Goal: Task Accomplishment & Management: Complete application form

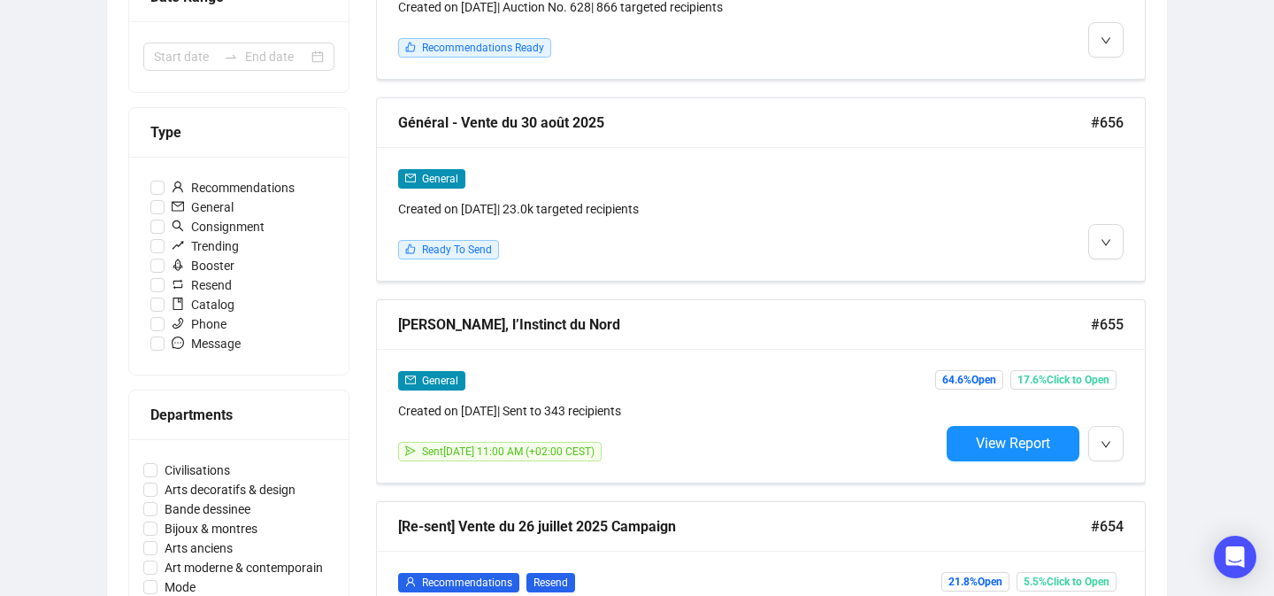
scroll to position [422, 0]
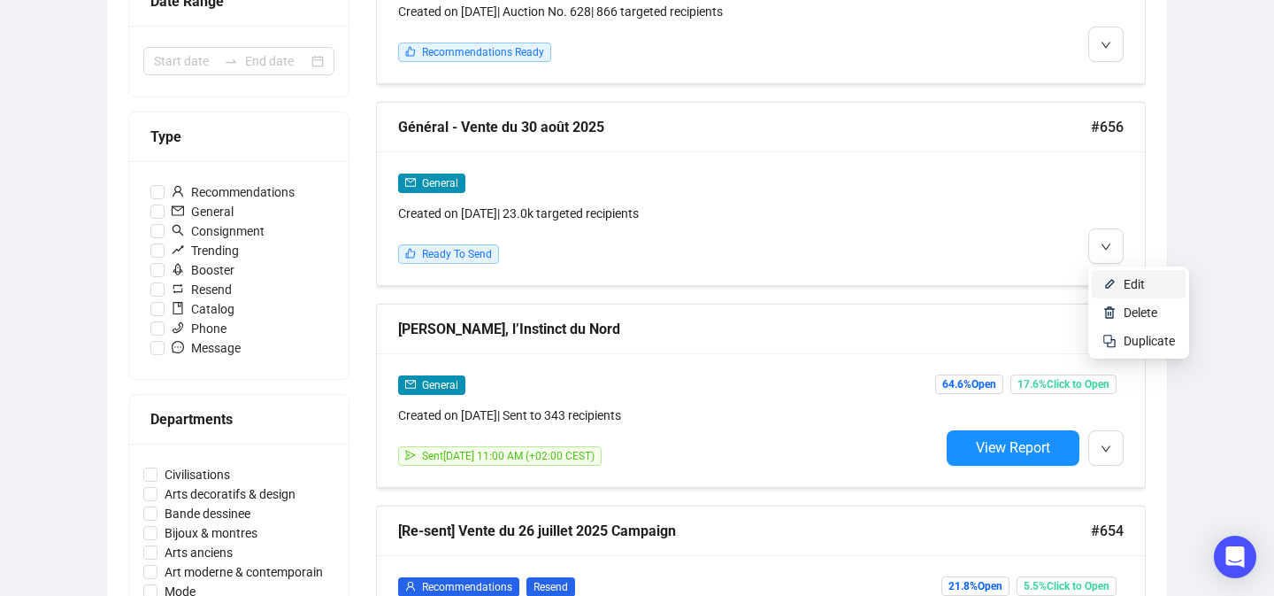
click at [1101, 273] on li "Edit" at bounding box center [1139, 284] width 94 height 28
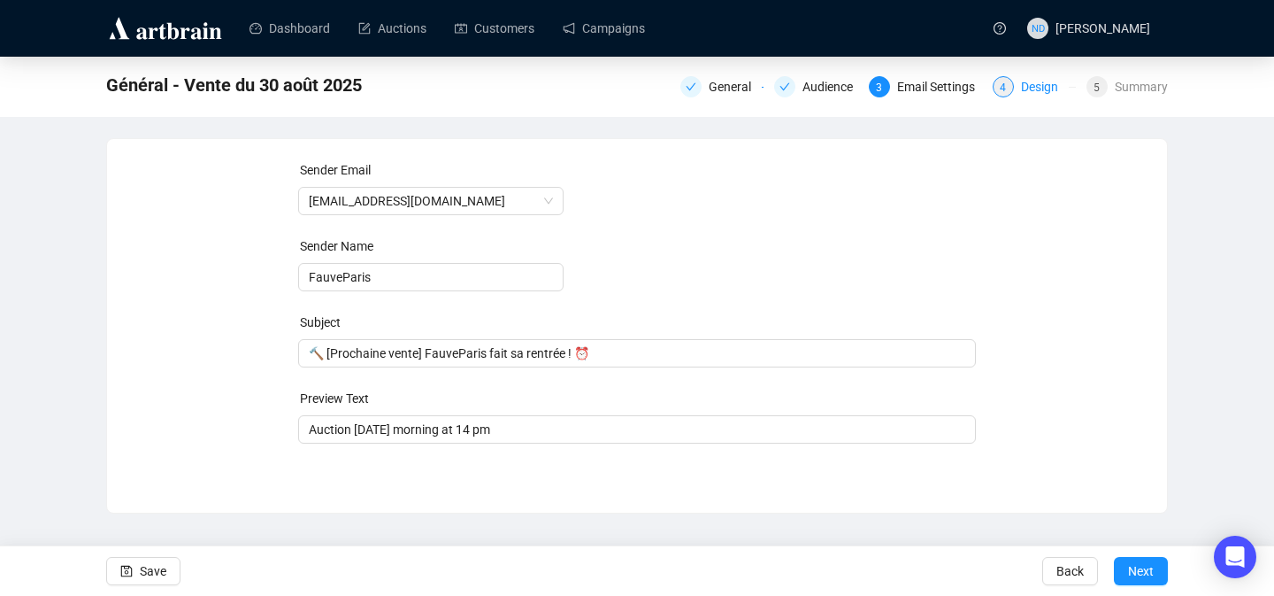
click at [1026, 92] on div "Design" at bounding box center [1045, 86] width 48 height 21
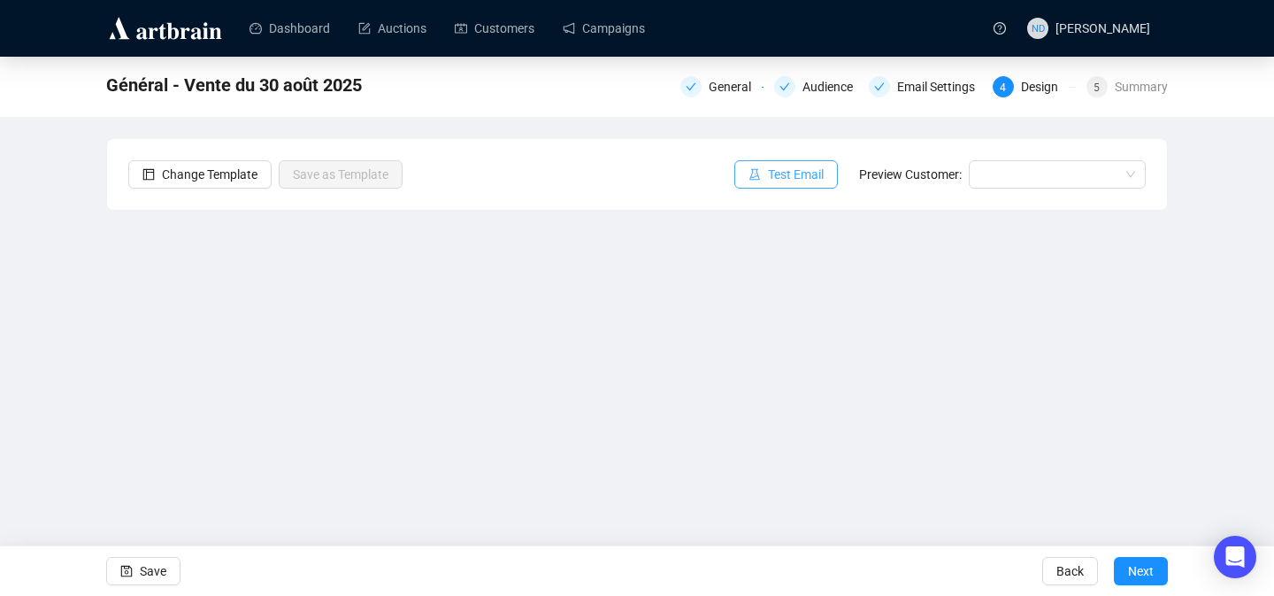
click at [808, 166] on span "Test Email" at bounding box center [796, 174] width 56 height 19
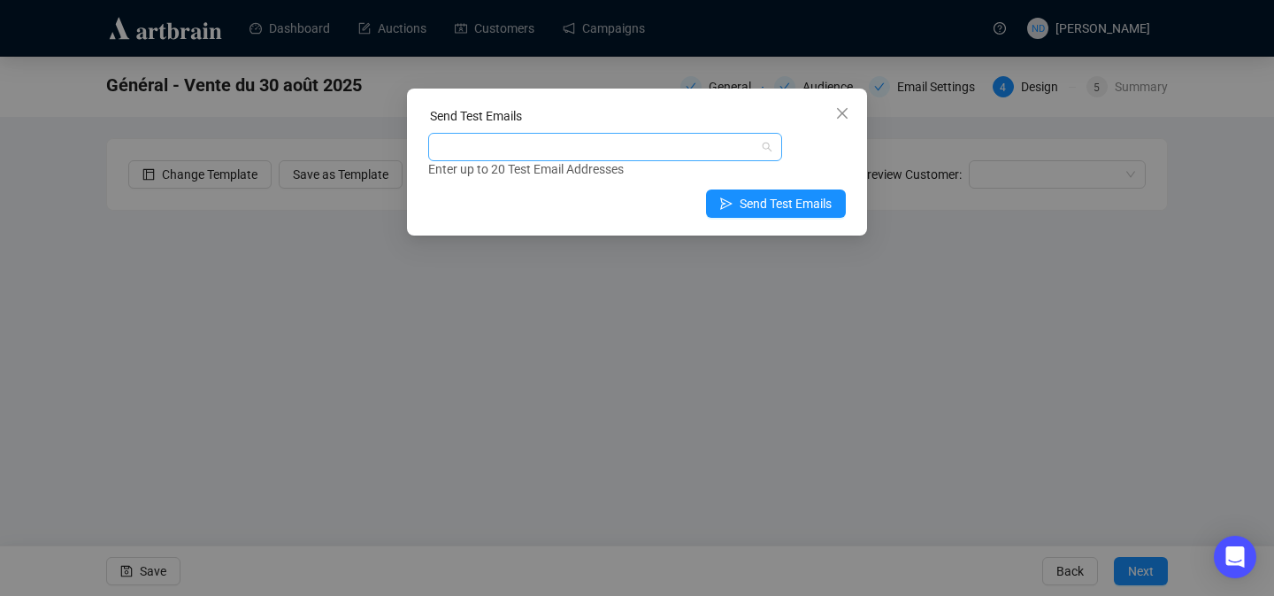
click at [726, 148] on div at bounding box center [596, 146] width 328 height 25
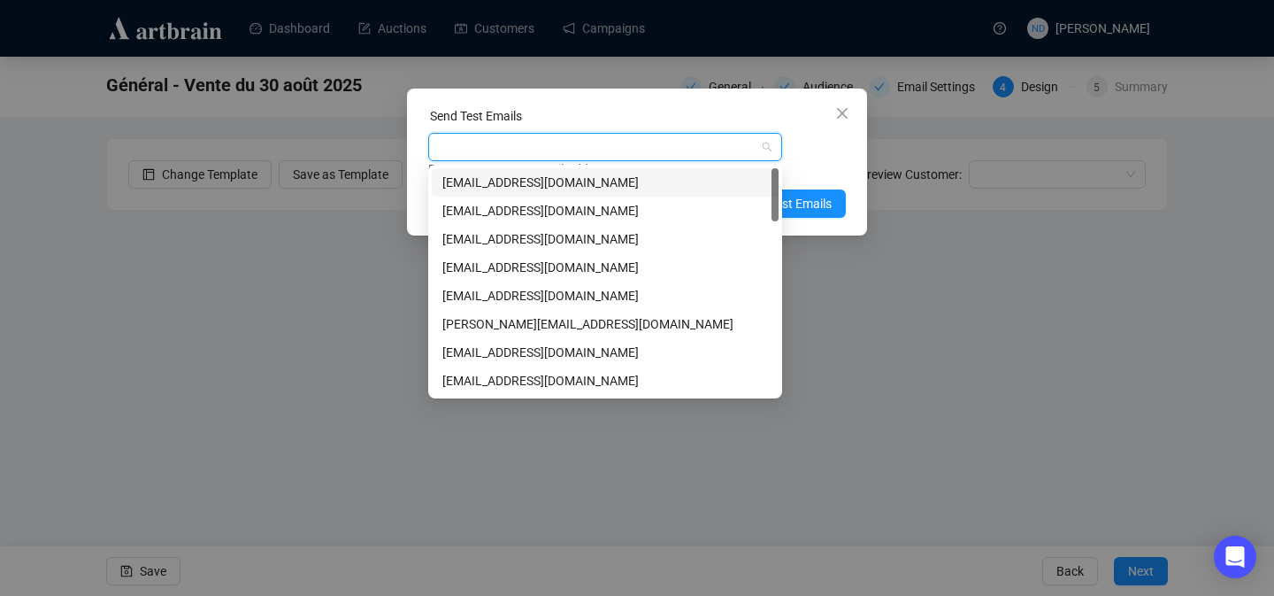
type input "n"
type input "nd"
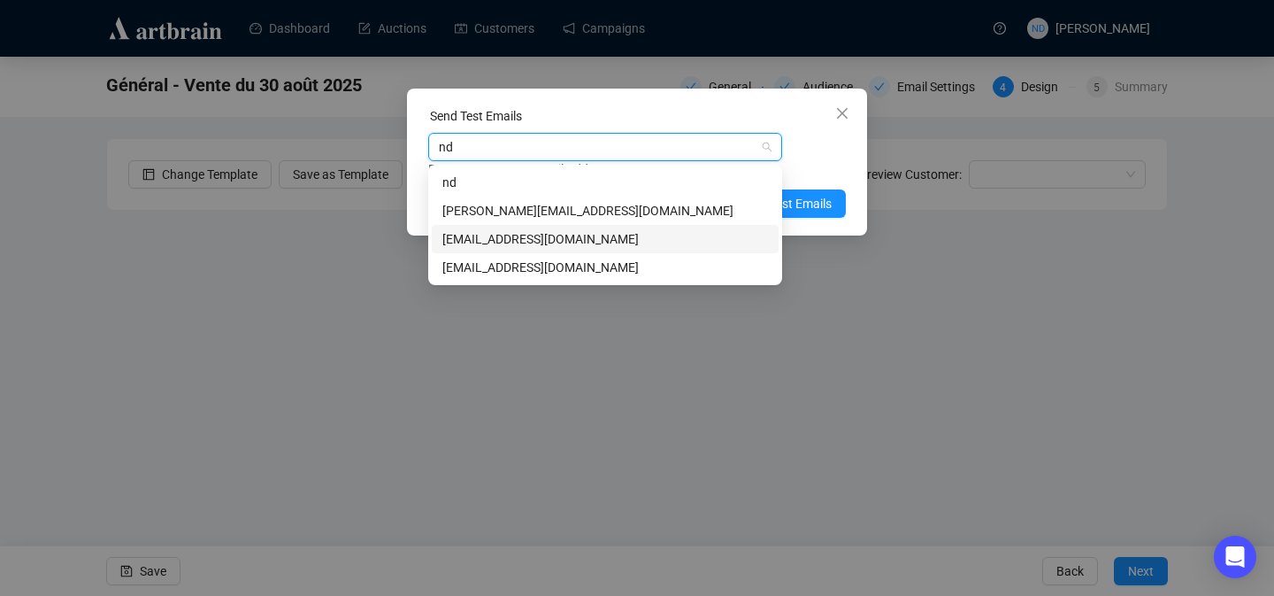
click at [638, 233] on div "[EMAIL_ADDRESS][DOMAIN_NAME]" at bounding box center [605, 238] width 326 height 19
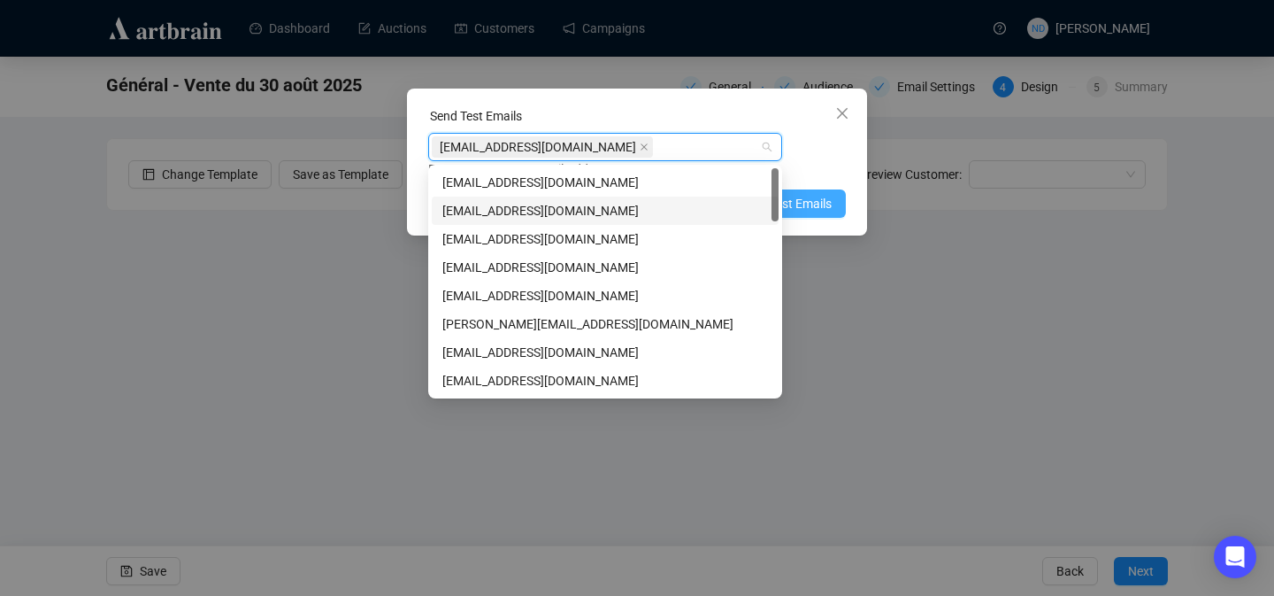
click at [817, 205] on span "Send Test Emails" at bounding box center [786, 203] width 92 height 19
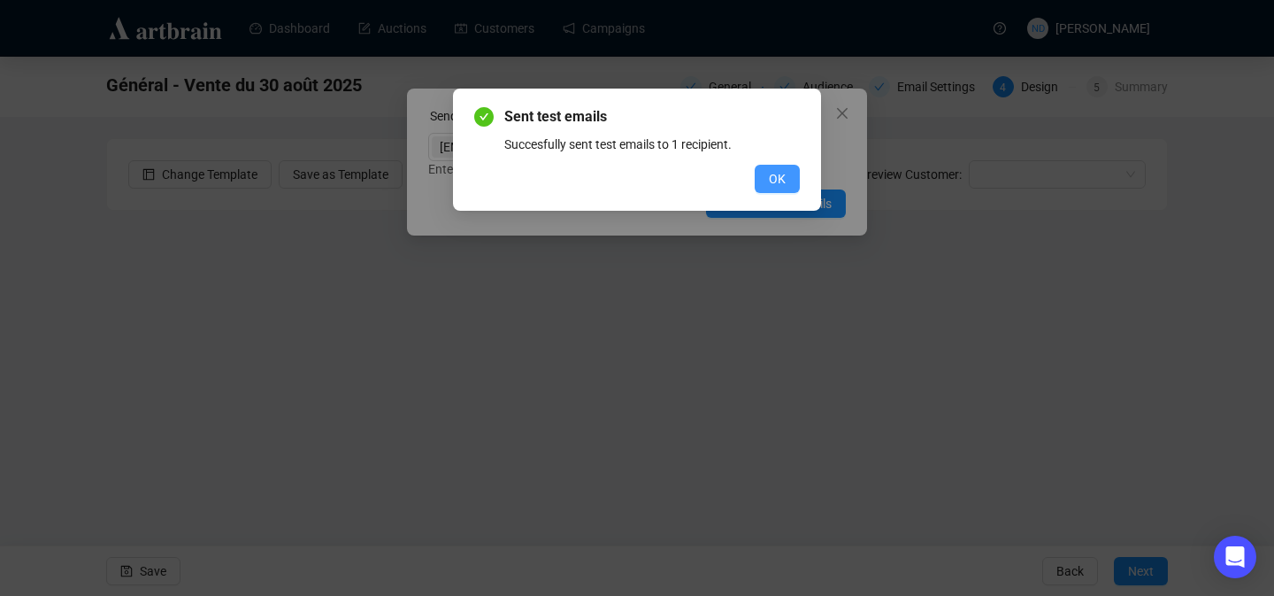
click at [780, 178] on span "OK" at bounding box center [777, 178] width 17 height 19
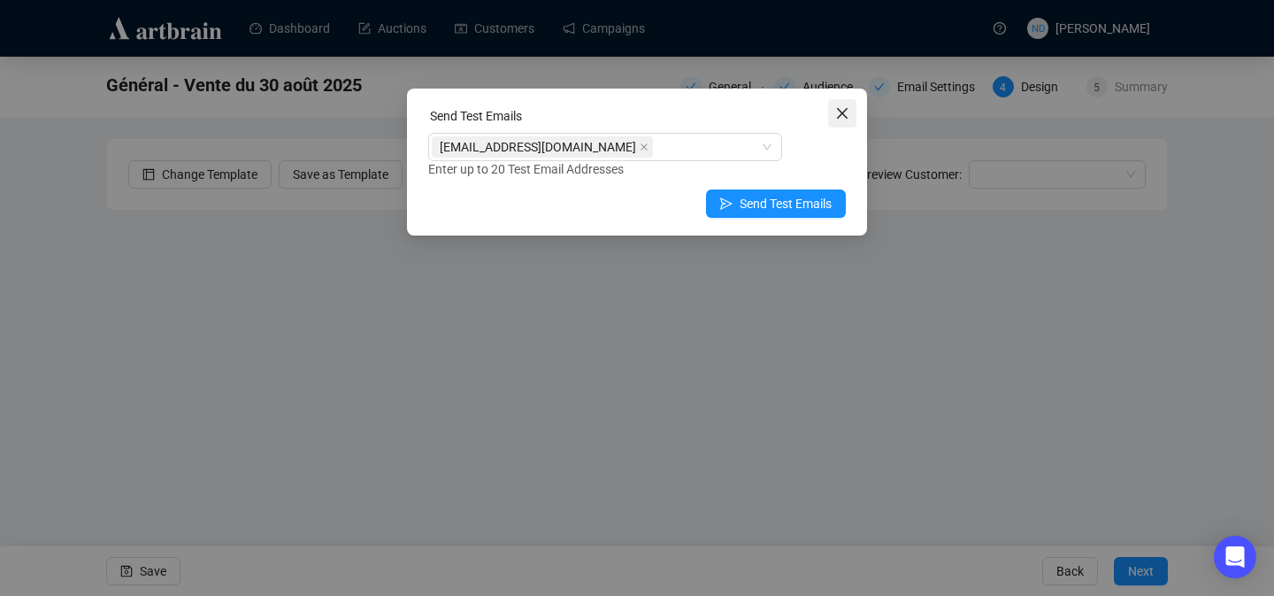
click at [841, 110] on icon "close" at bounding box center [842, 113] width 14 height 14
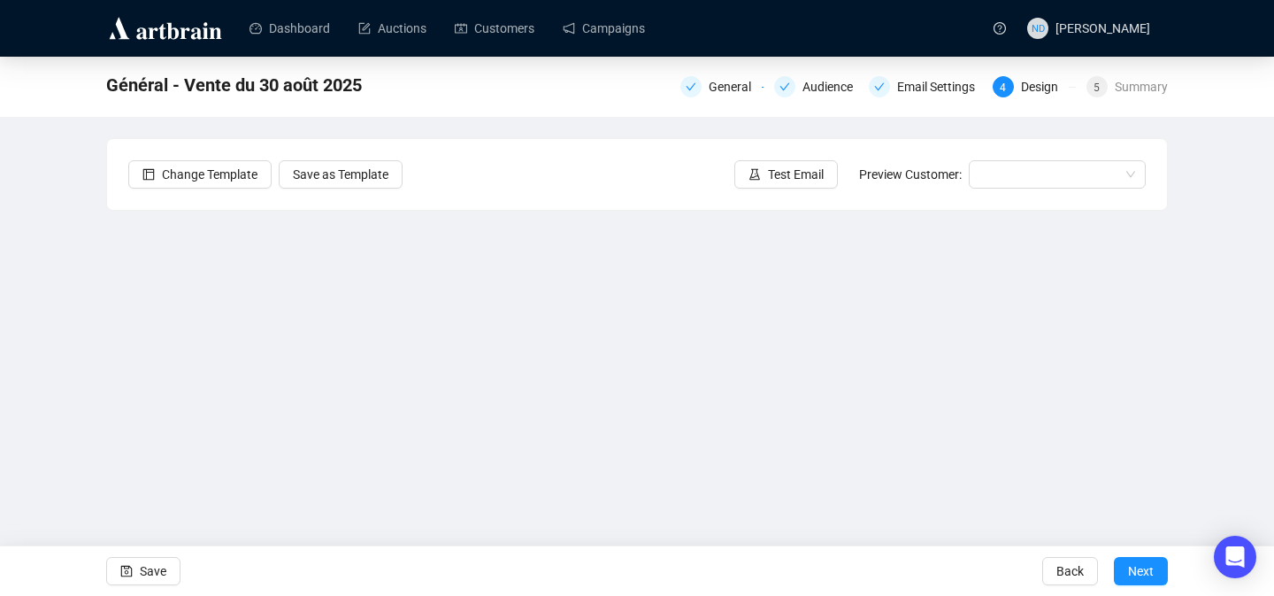
scroll to position [63, 0]
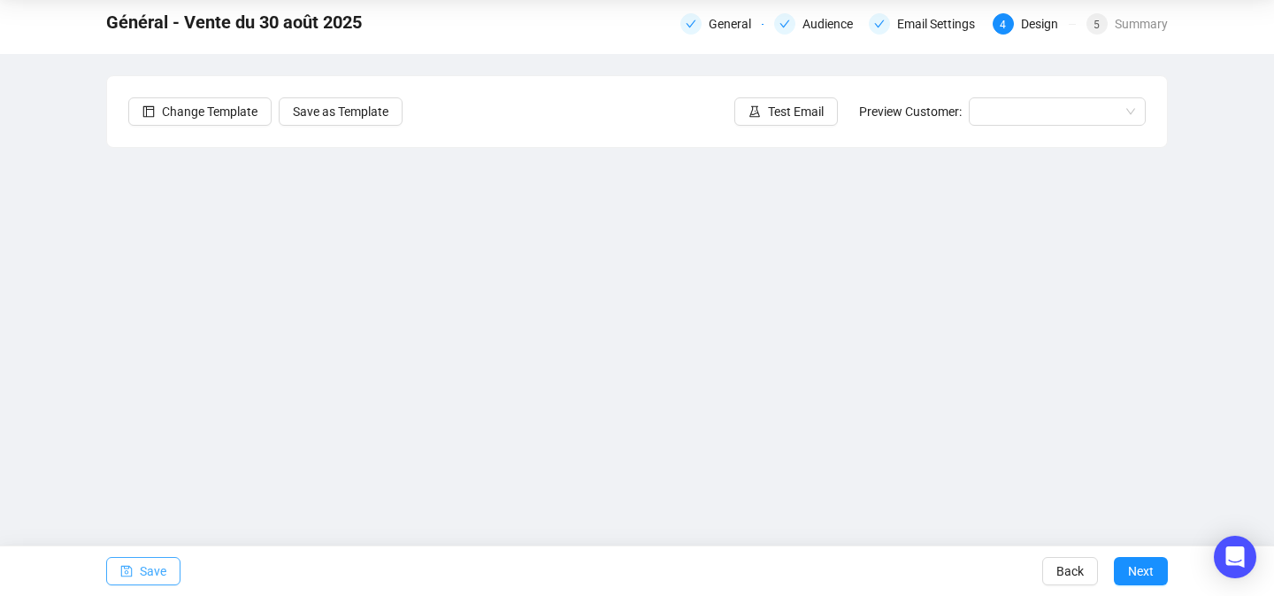
click at [166, 560] on span "Save" at bounding box center [153, 571] width 27 height 50
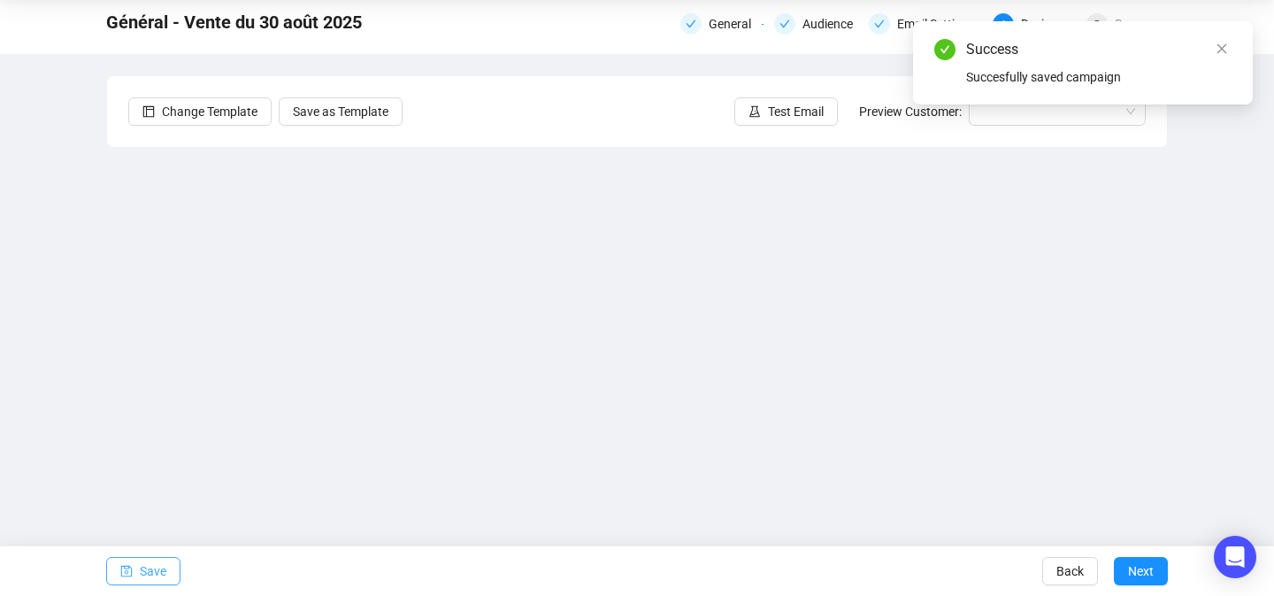
click at [152, 580] on span "Save" at bounding box center [153, 571] width 27 height 50
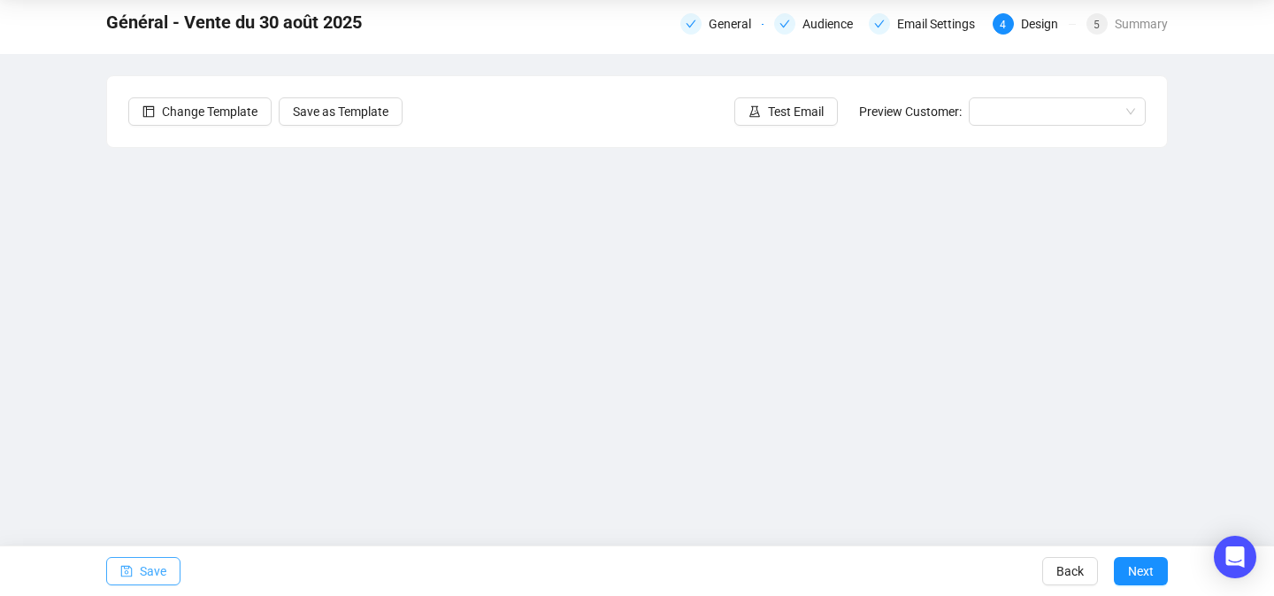
click at [160, 570] on span "Save" at bounding box center [153, 571] width 27 height 50
click at [153, 576] on span "Save" at bounding box center [153, 571] width 27 height 50
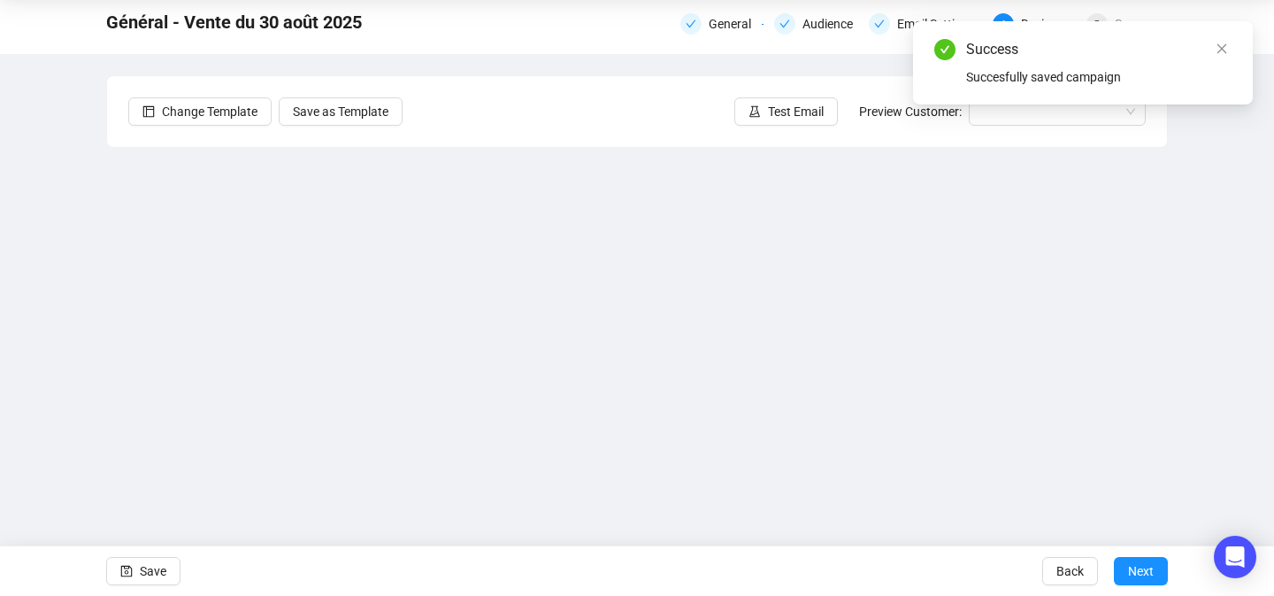
scroll to position [54, 0]
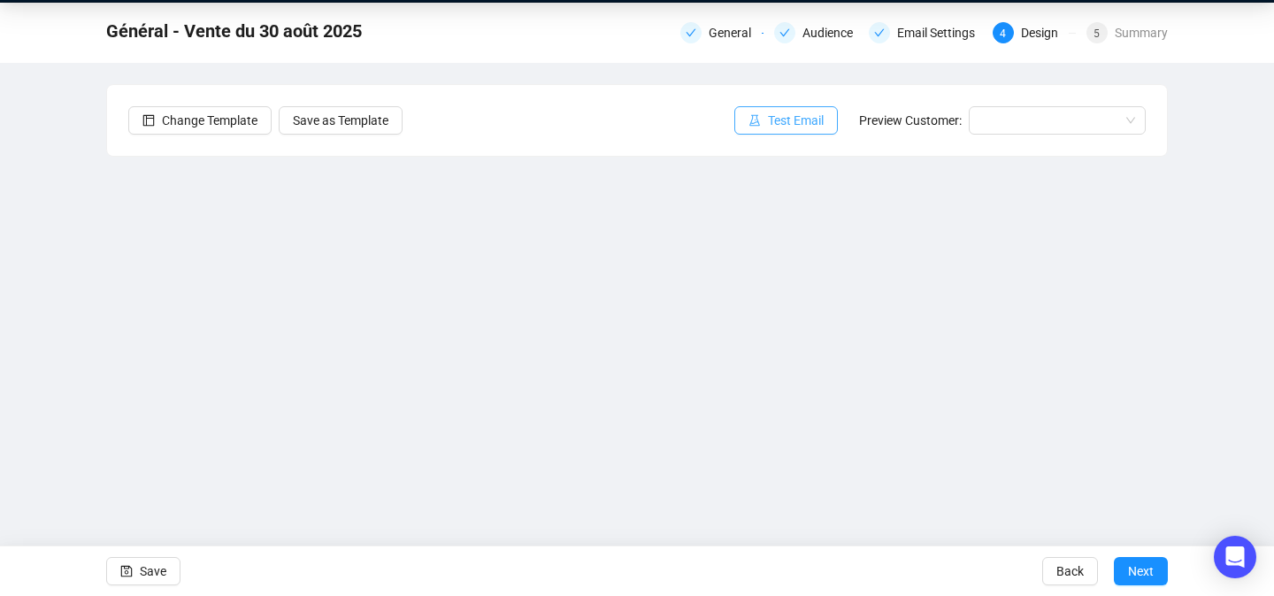
click at [789, 121] on span "Test Email" at bounding box center [796, 120] width 56 height 19
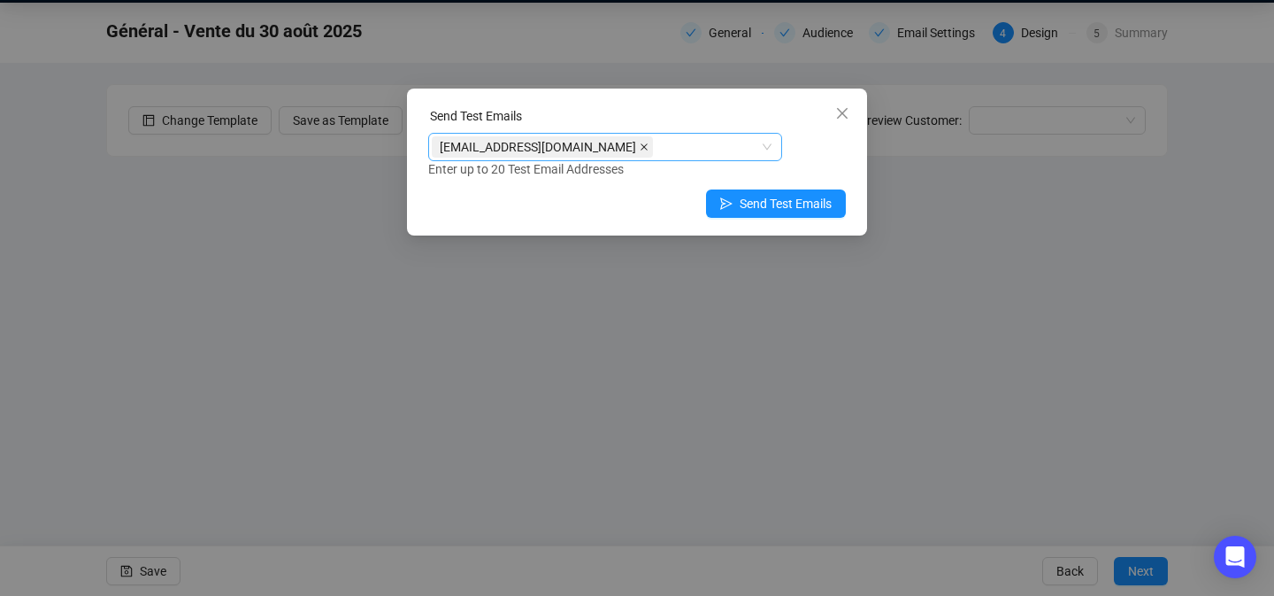
click at [640, 146] on icon "close" at bounding box center [644, 146] width 9 height 9
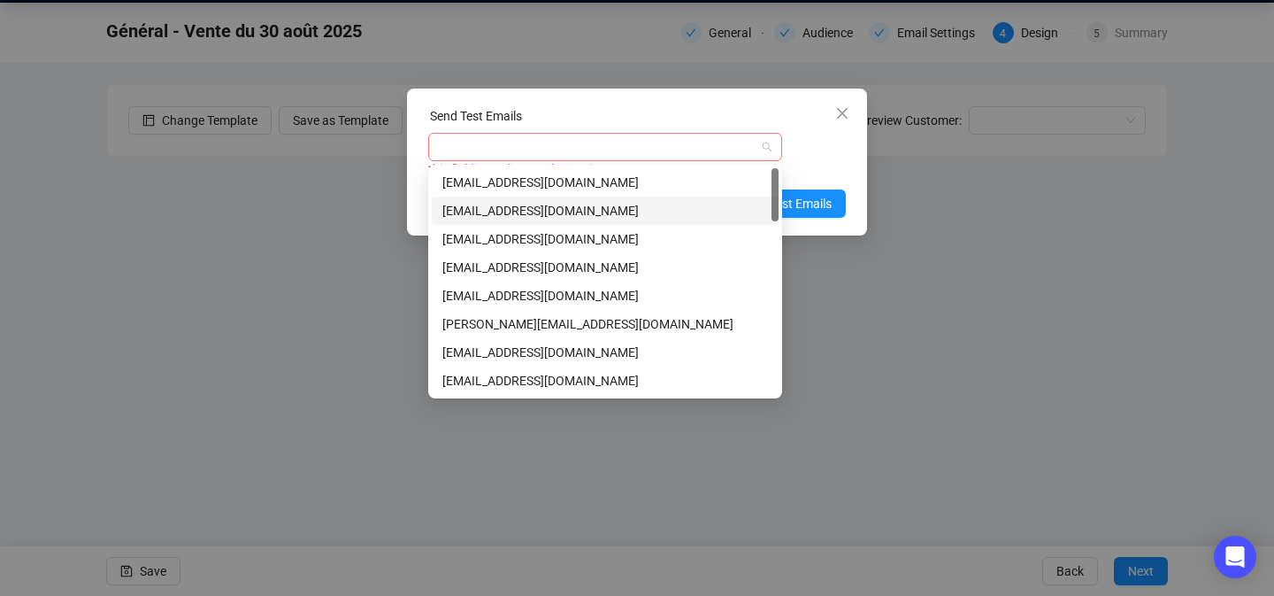
click at [586, 146] on div at bounding box center [596, 146] width 328 height 25
type input "pbo"
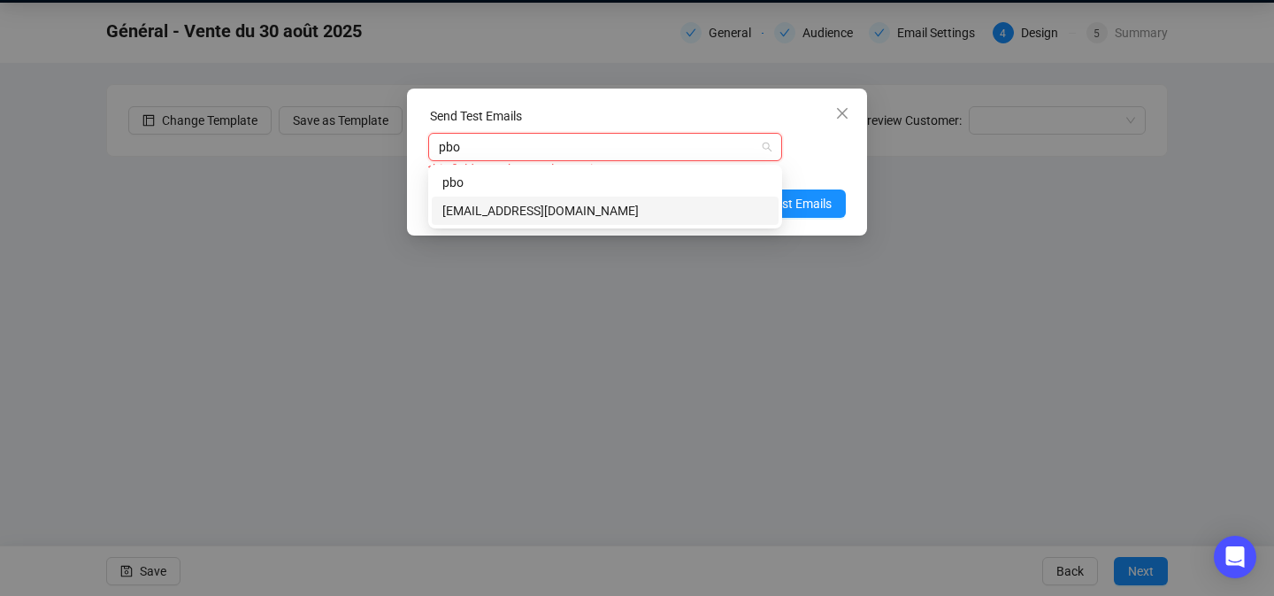
click at [511, 207] on div "[EMAIL_ADDRESS][DOMAIN_NAME]" at bounding box center [605, 210] width 326 height 19
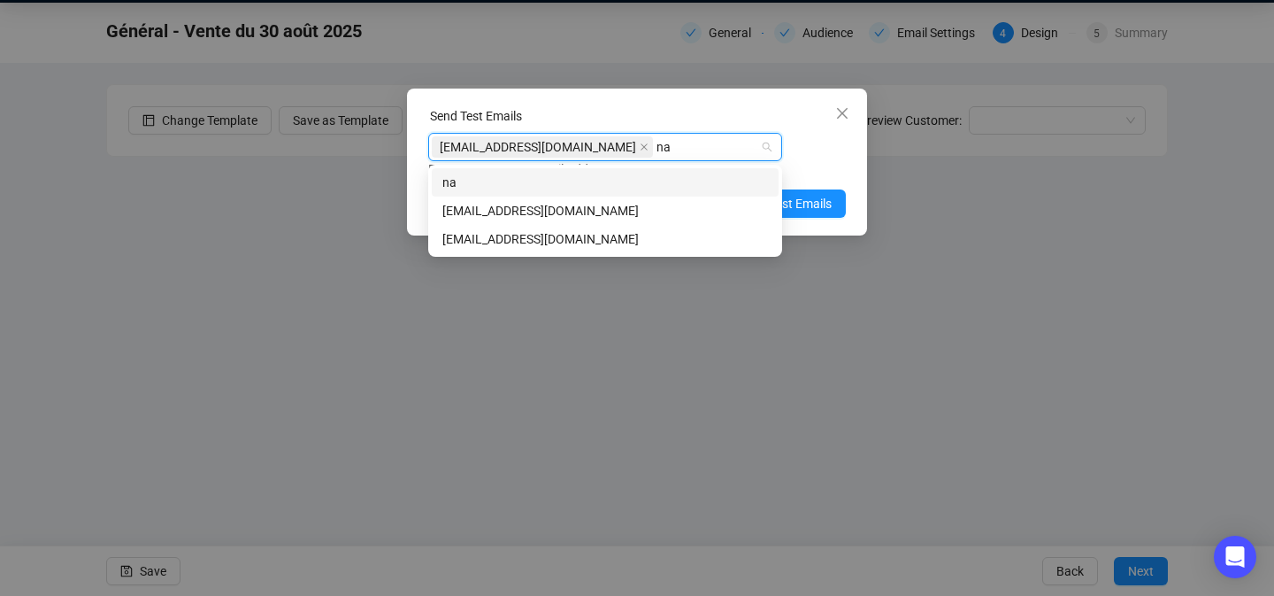
type input "nam"
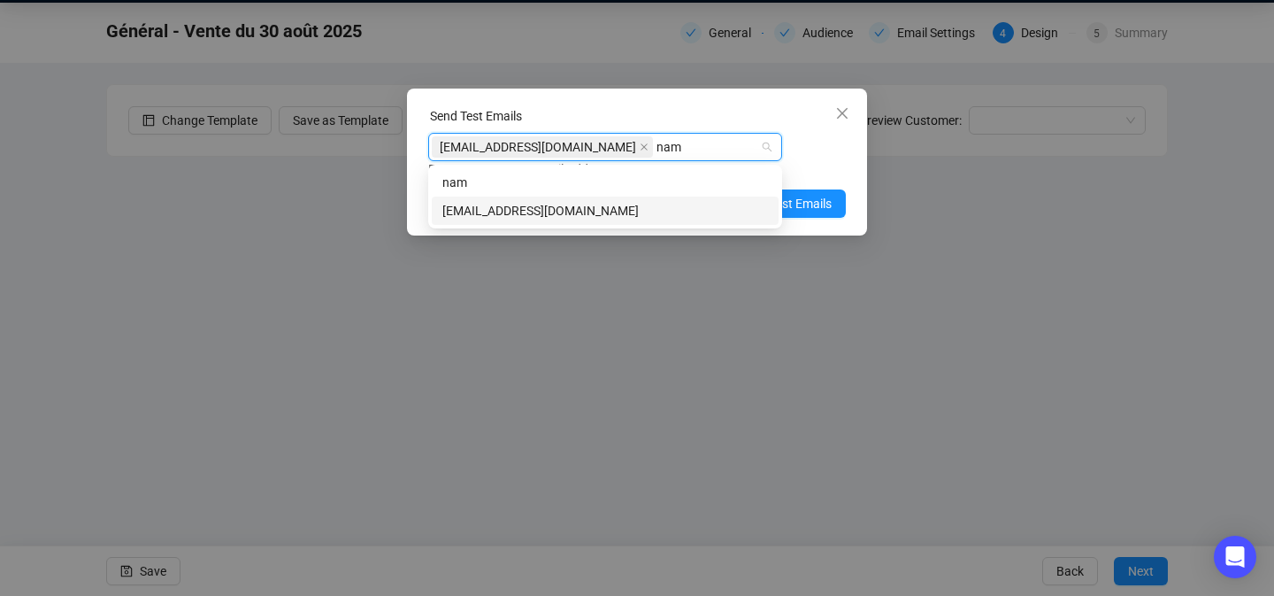
click at [542, 204] on div "[EMAIL_ADDRESS][DOMAIN_NAME]" at bounding box center [605, 210] width 326 height 19
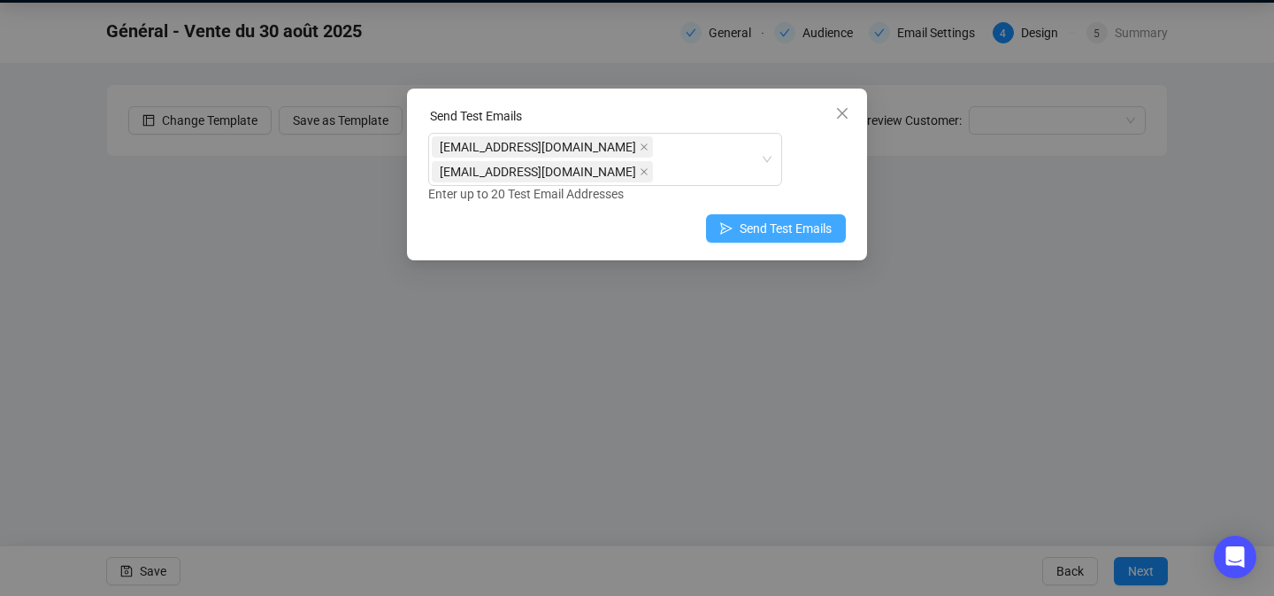
click at [831, 228] on span "Send Test Emails" at bounding box center [786, 228] width 92 height 19
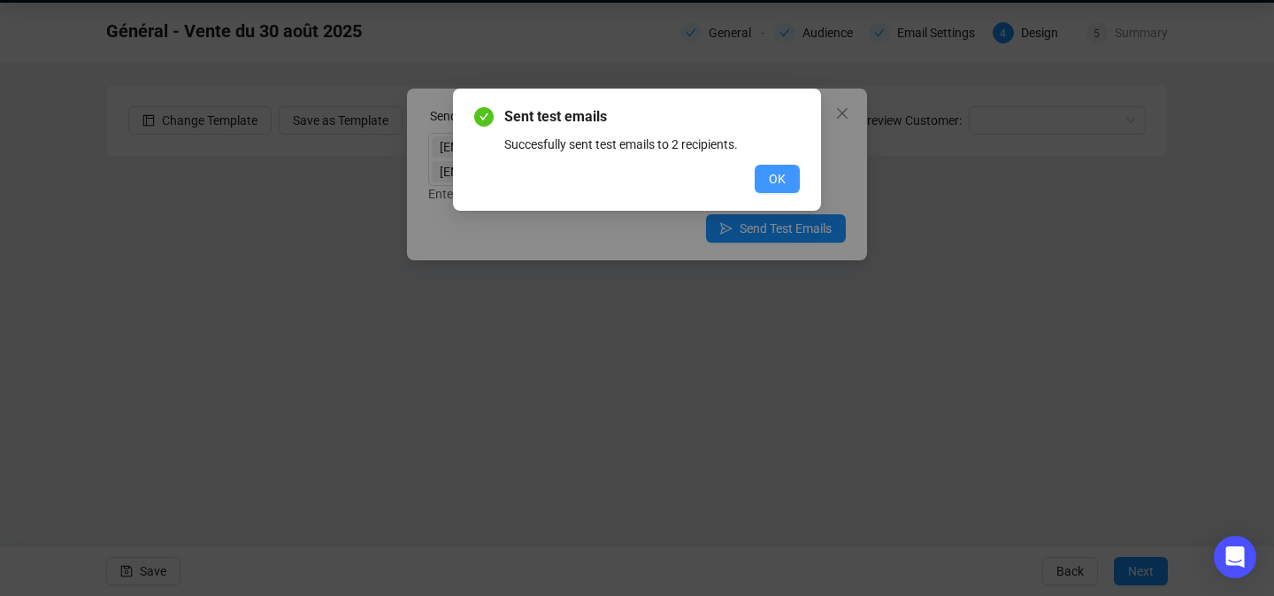
click at [794, 165] on button "OK" at bounding box center [777, 179] width 45 height 28
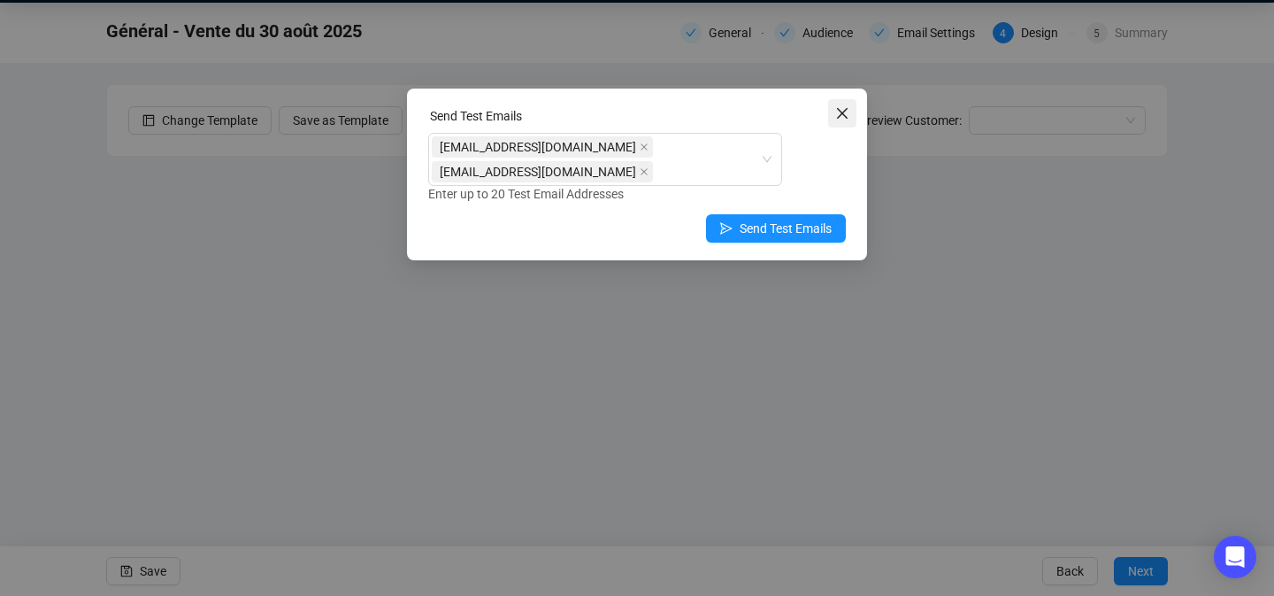
click at [842, 109] on icon "close" at bounding box center [842, 113] width 14 height 14
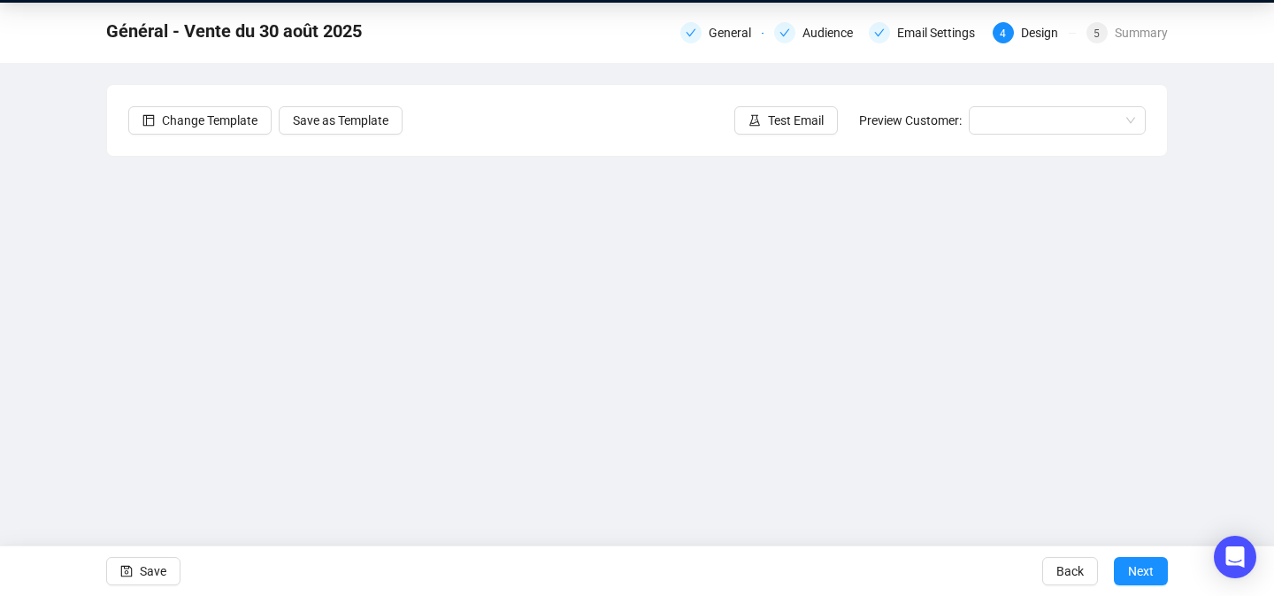
scroll to position [0, 0]
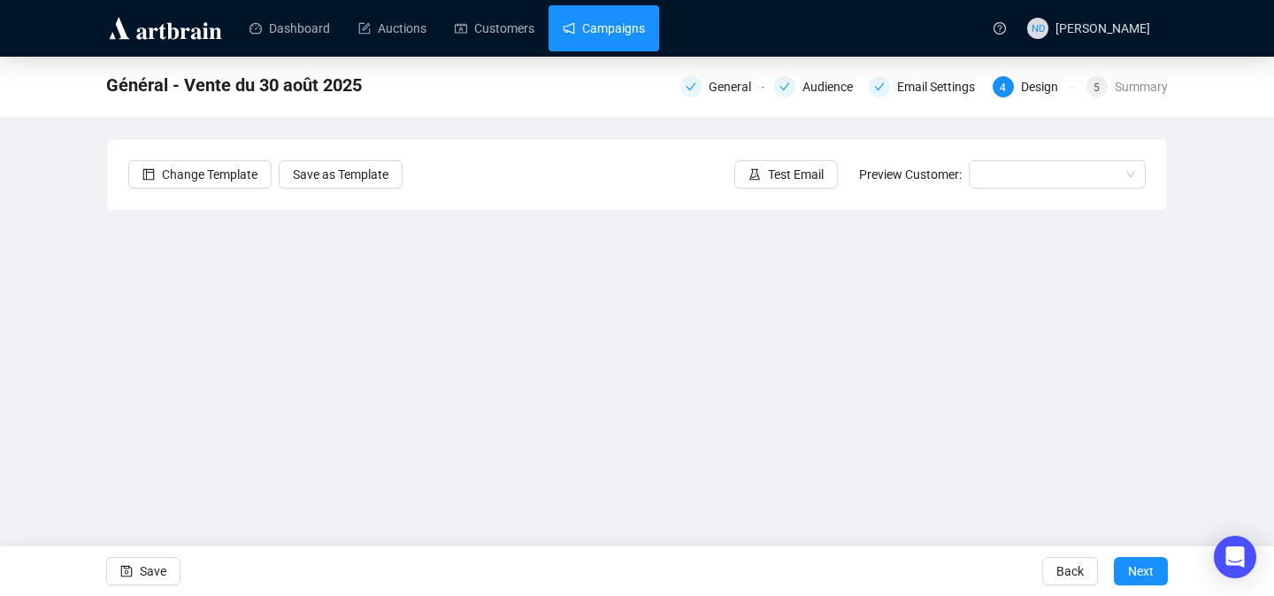
click at [632, 28] on link "Campaigns" at bounding box center [604, 28] width 82 height 46
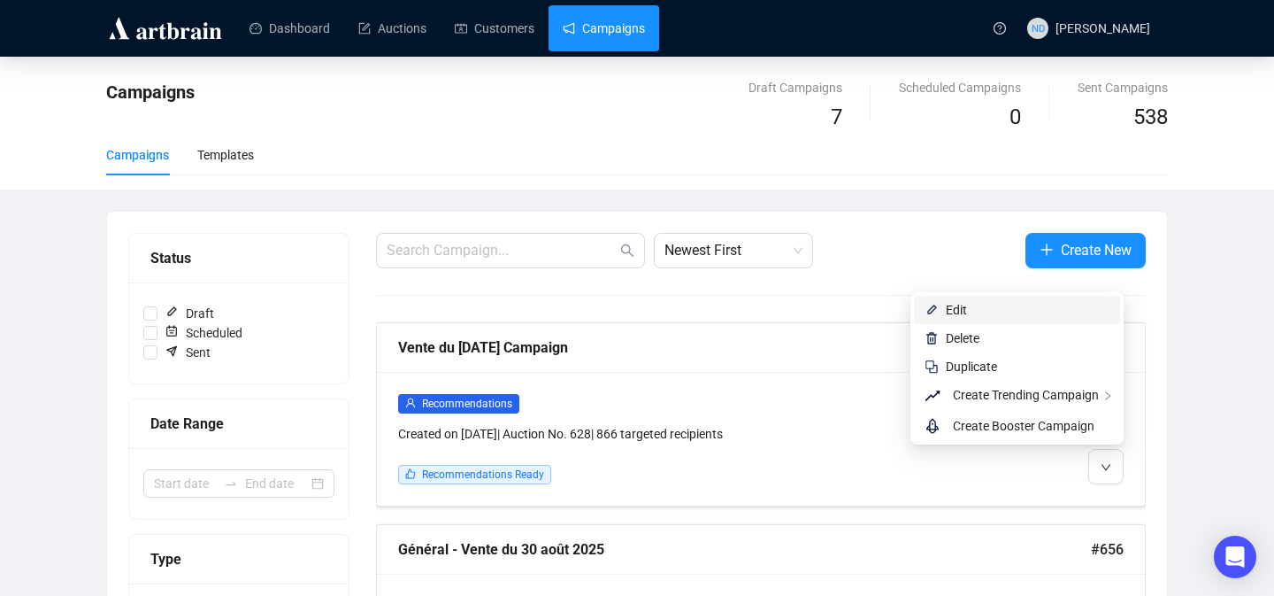
click at [995, 302] on span "Edit" at bounding box center [1028, 309] width 164 height 19
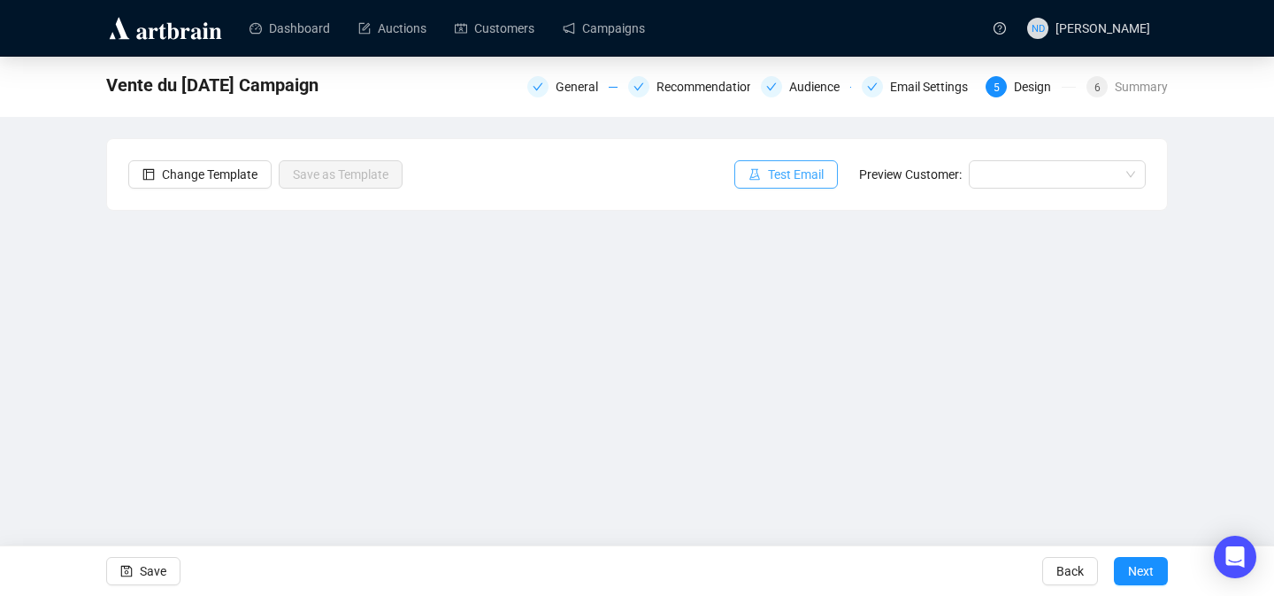
click at [795, 181] on span "Test Email" at bounding box center [796, 174] width 56 height 19
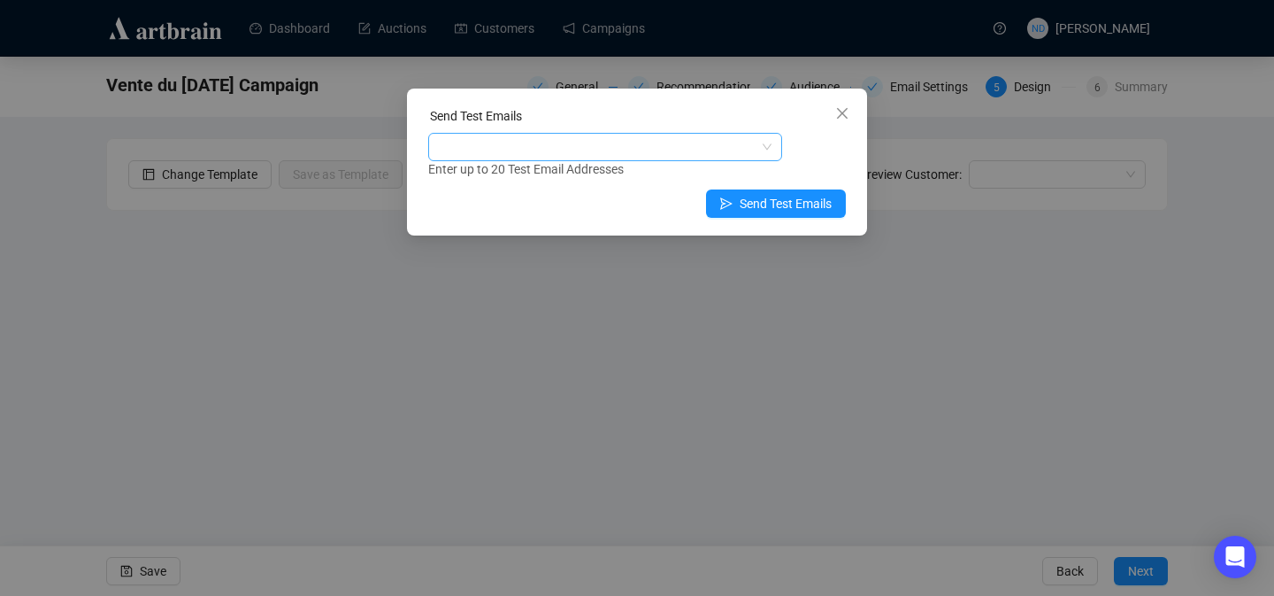
click at [611, 141] on div at bounding box center [596, 146] width 328 height 25
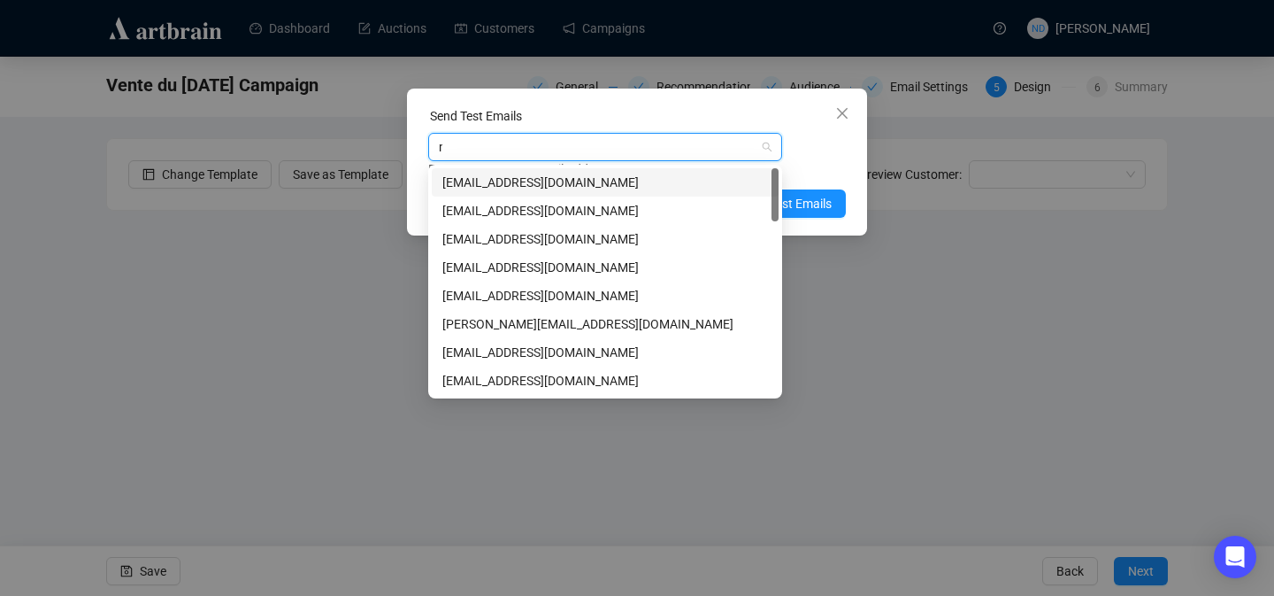
type input "nd"
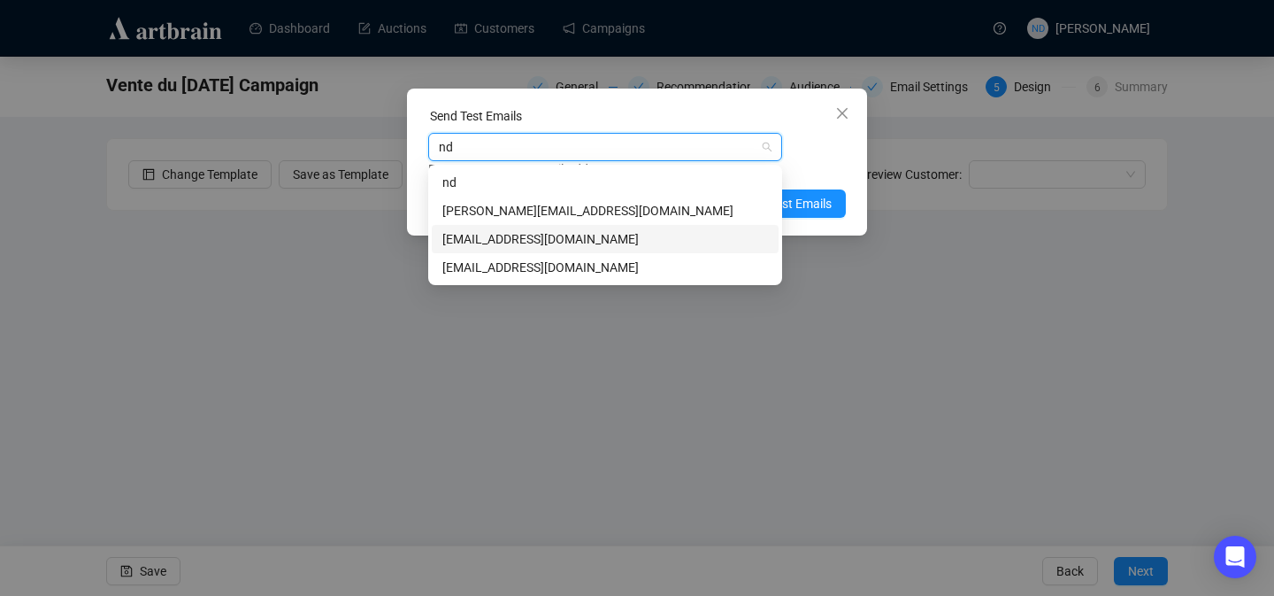
click at [535, 234] on div "[EMAIL_ADDRESS][DOMAIN_NAME]" at bounding box center [605, 238] width 326 height 19
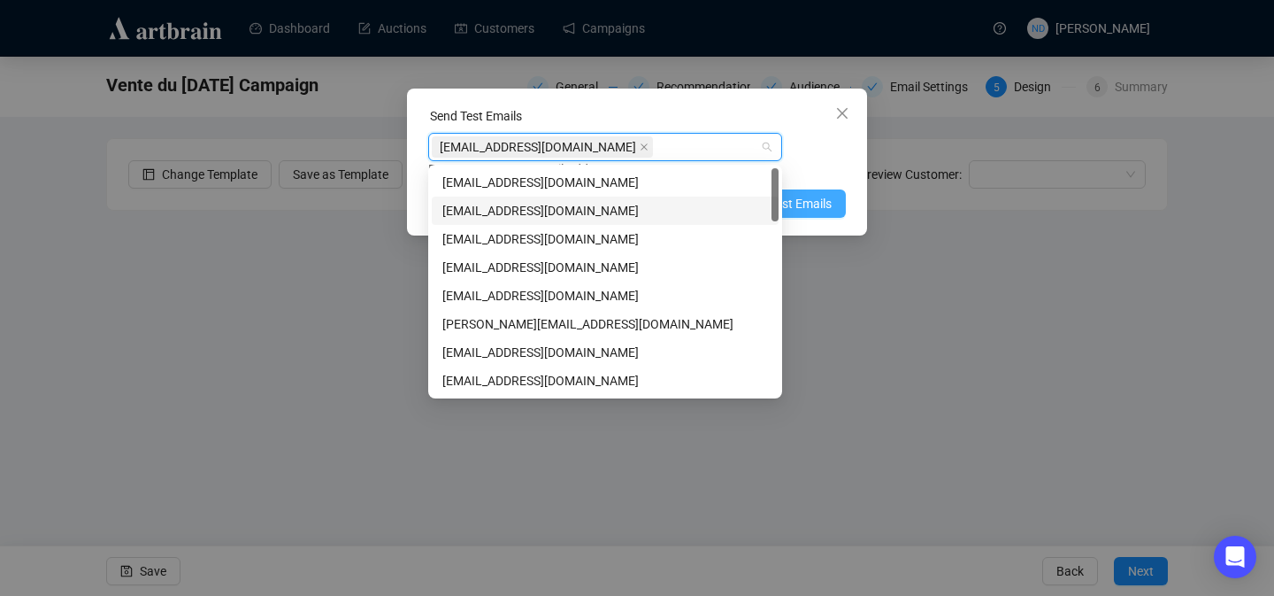
click at [816, 203] on span "Send Test Emails" at bounding box center [786, 203] width 92 height 19
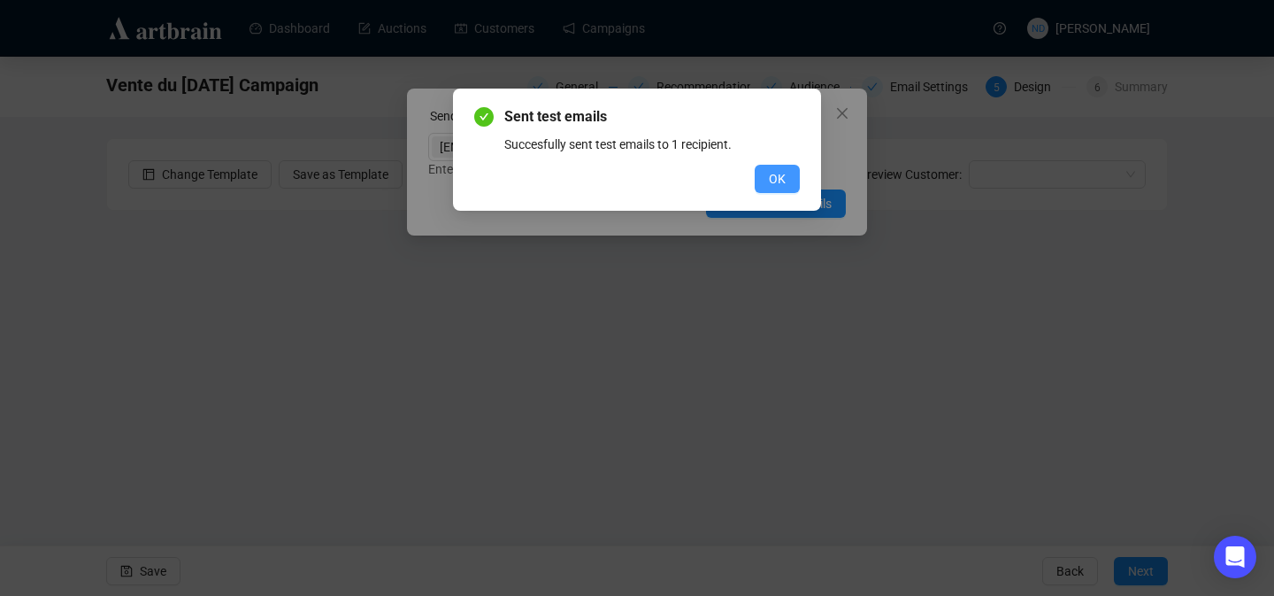
click at [787, 187] on button "OK" at bounding box center [777, 179] width 45 height 28
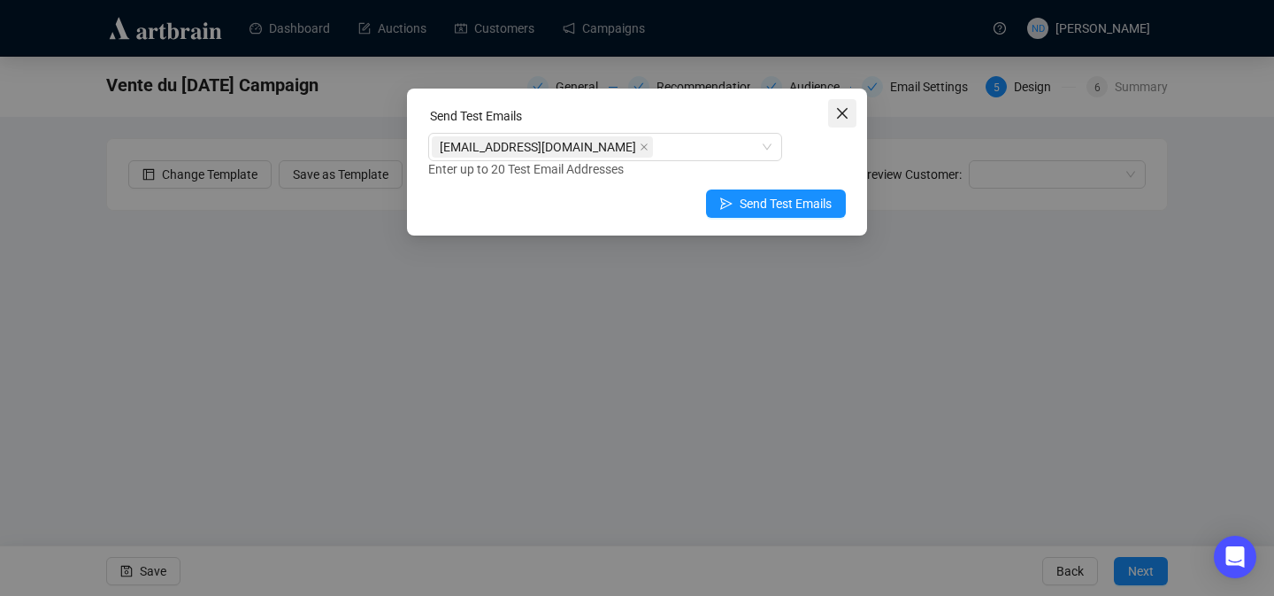
click at [838, 111] on icon "close" at bounding box center [842, 113] width 14 height 14
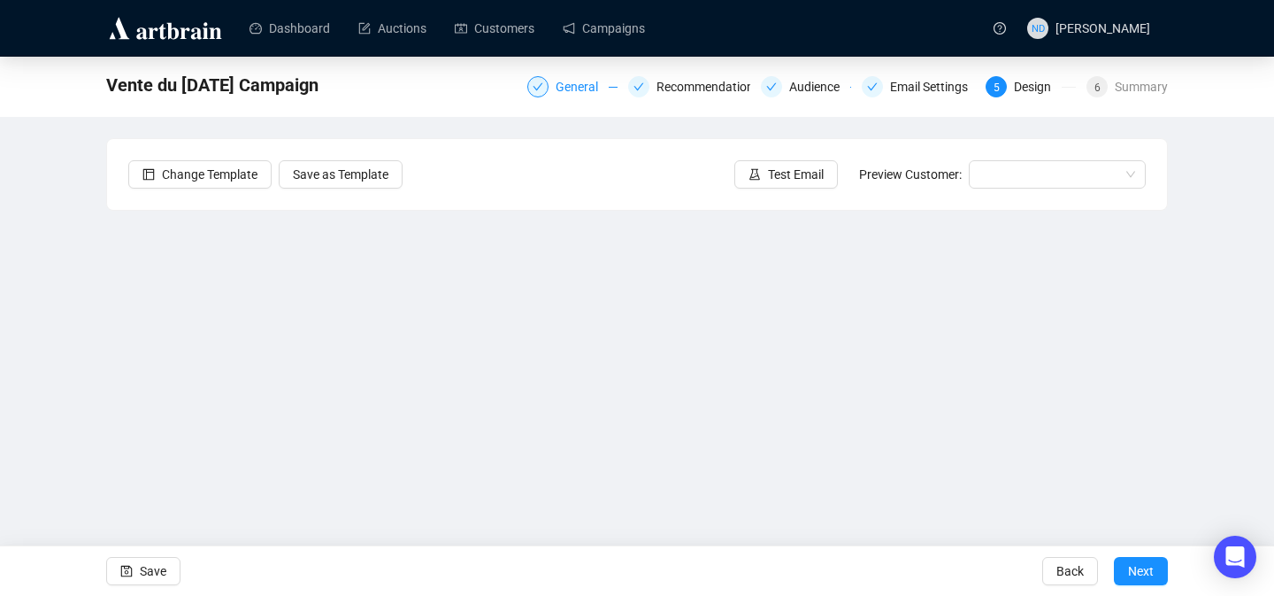
click at [576, 89] on div "General" at bounding box center [582, 86] width 53 height 21
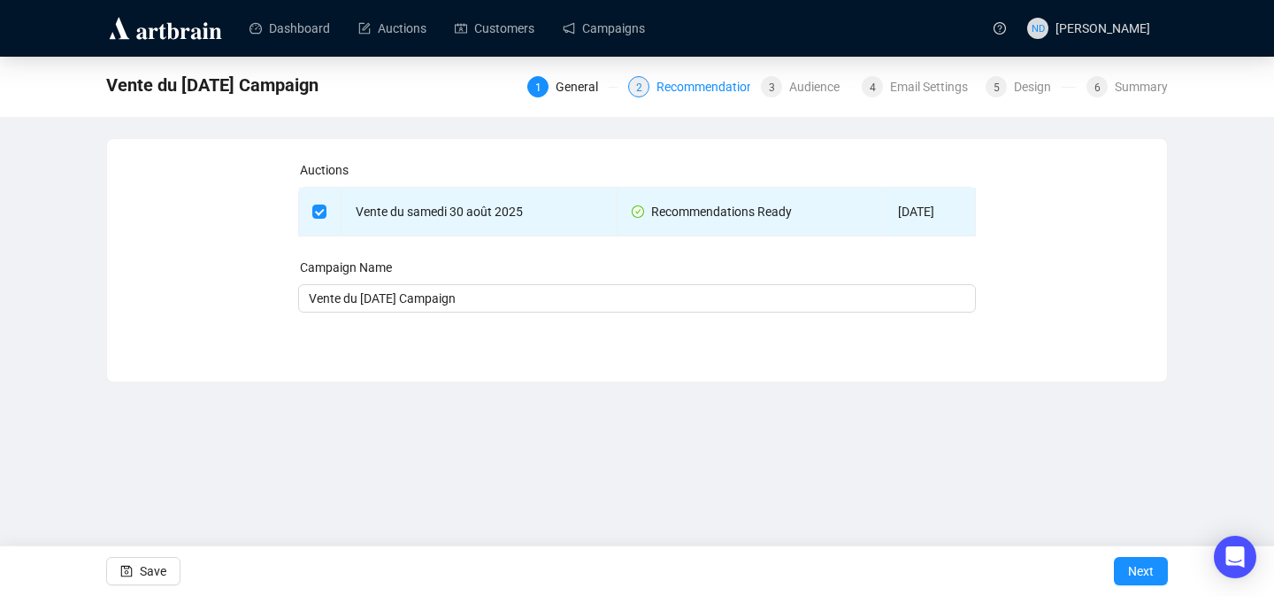
click at [686, 82] on div "Recommendations" at bounding box center [714, 86] width 114 height 21
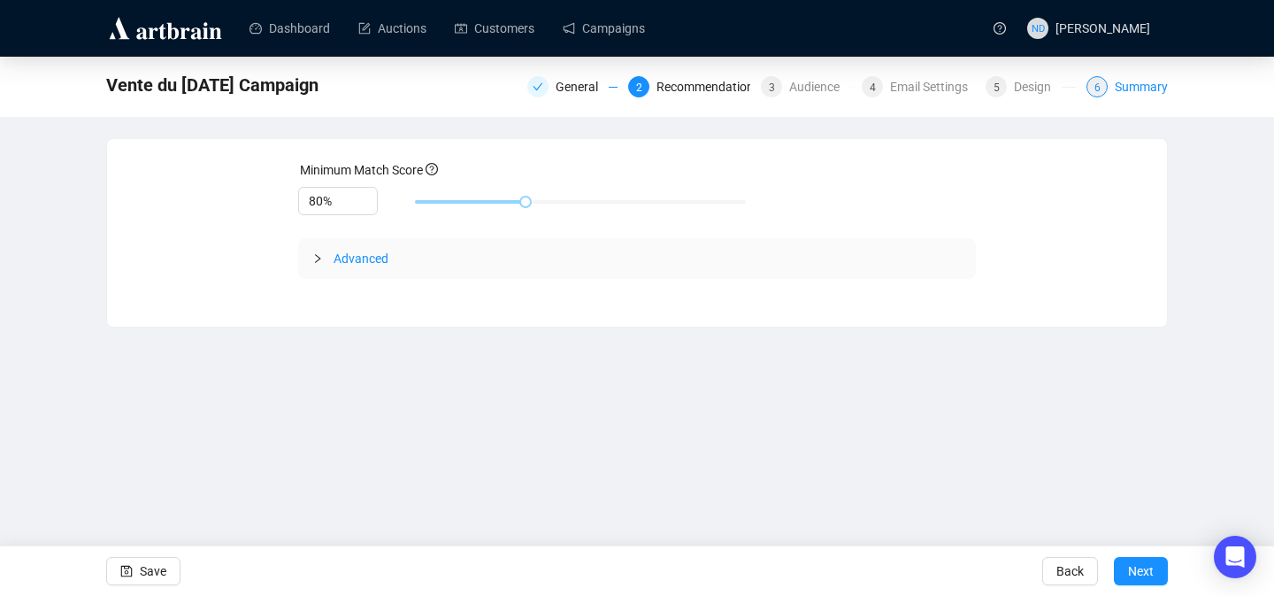
click at [1119, 82] on div "Summary" at bounding box center [1141, 86] width 53 height 21
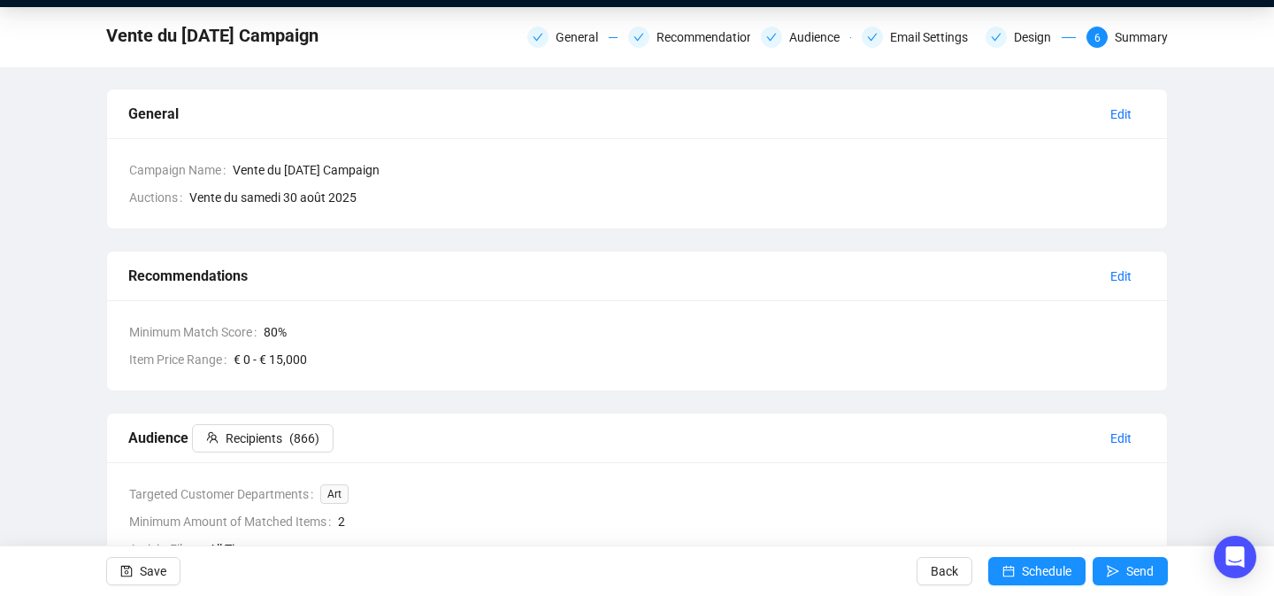
scroll to position [50, 0]
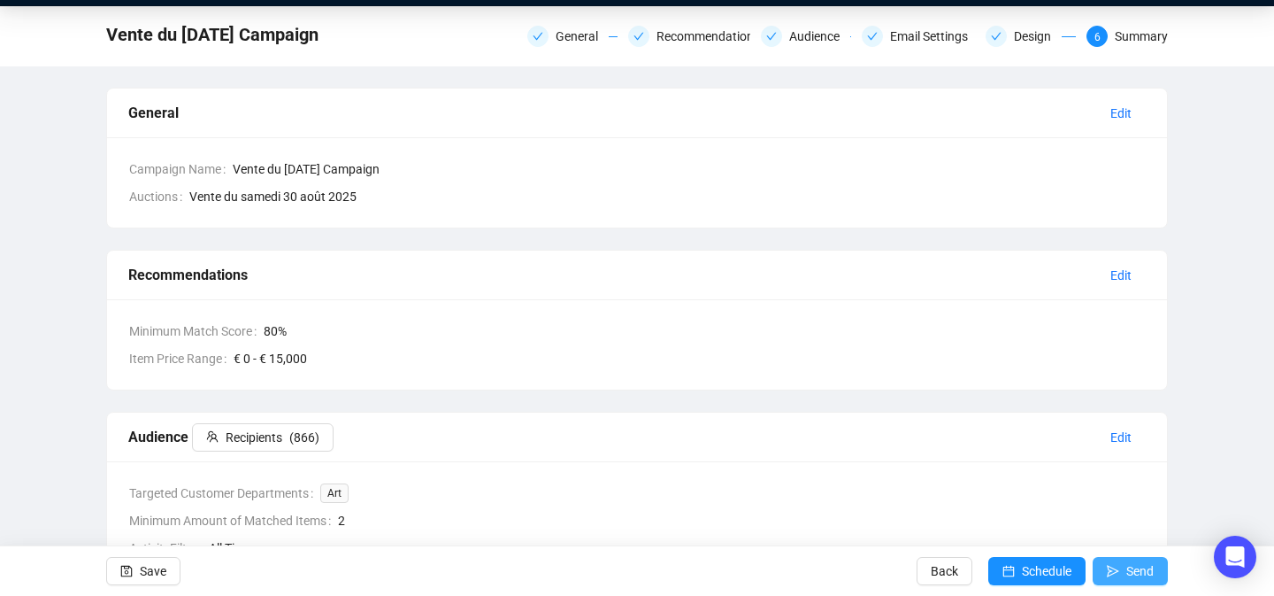
click at [1123, 573] on button "Send" at bounding box center [1130, 571] width 75 height 28
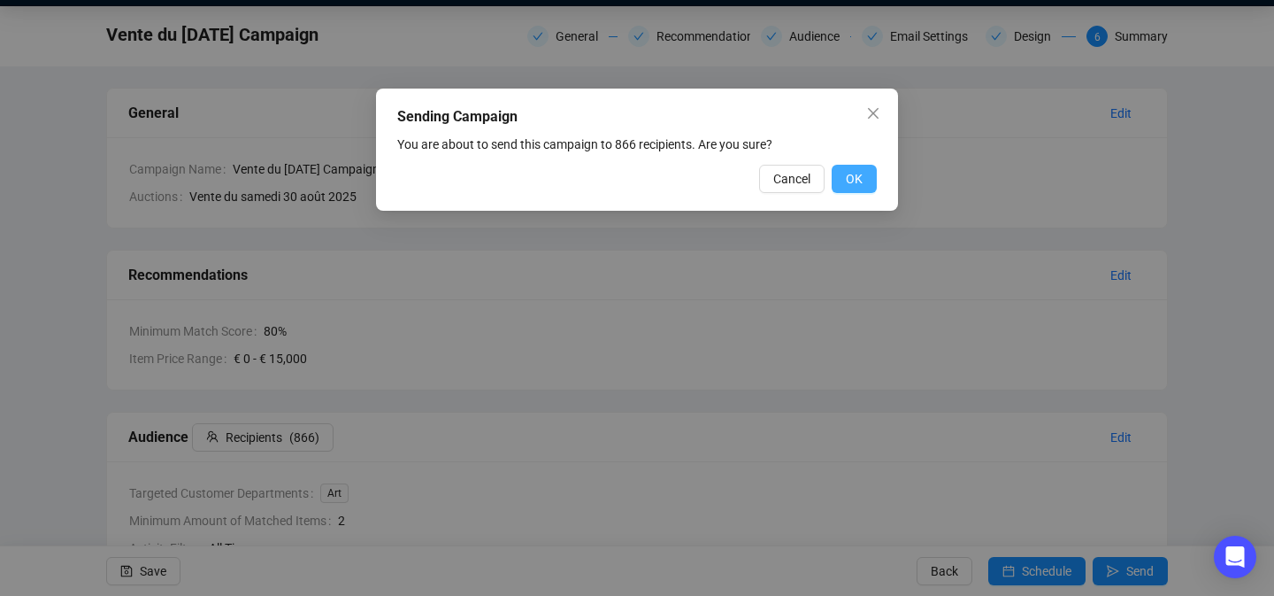
click at [849, 170] on span "OK" at bounding box center [854, 178] width 17 height 19
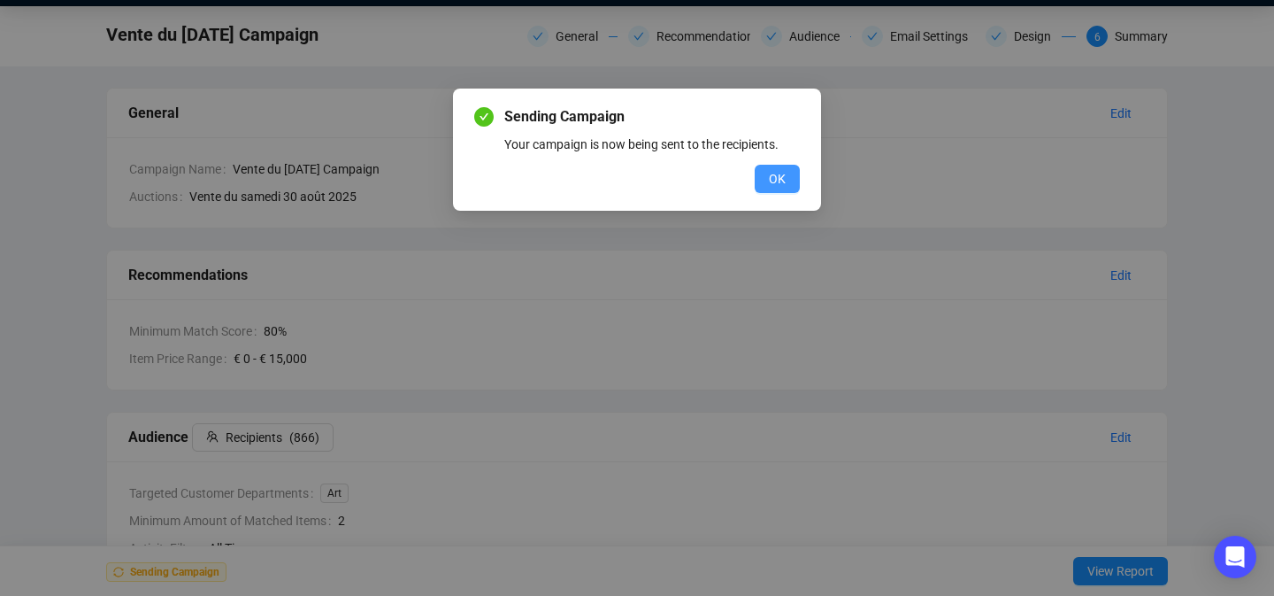
click at [782, 189] on button "OK" at bounding box center [777, 179] width 45 height 28
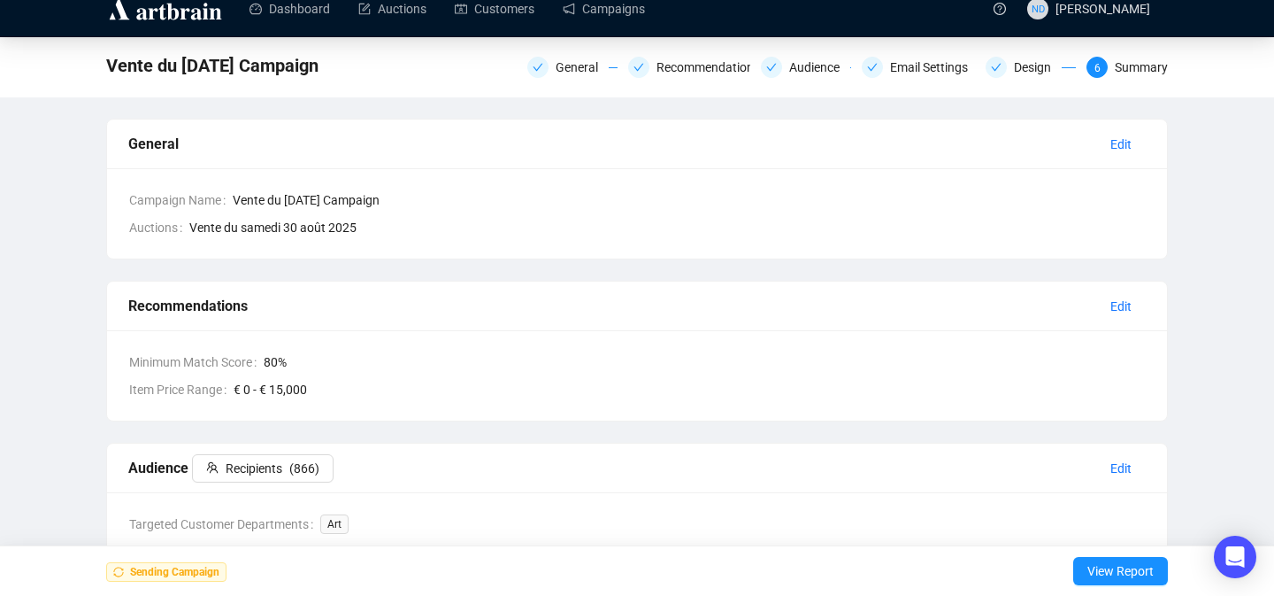
scroll to position [0, 0]
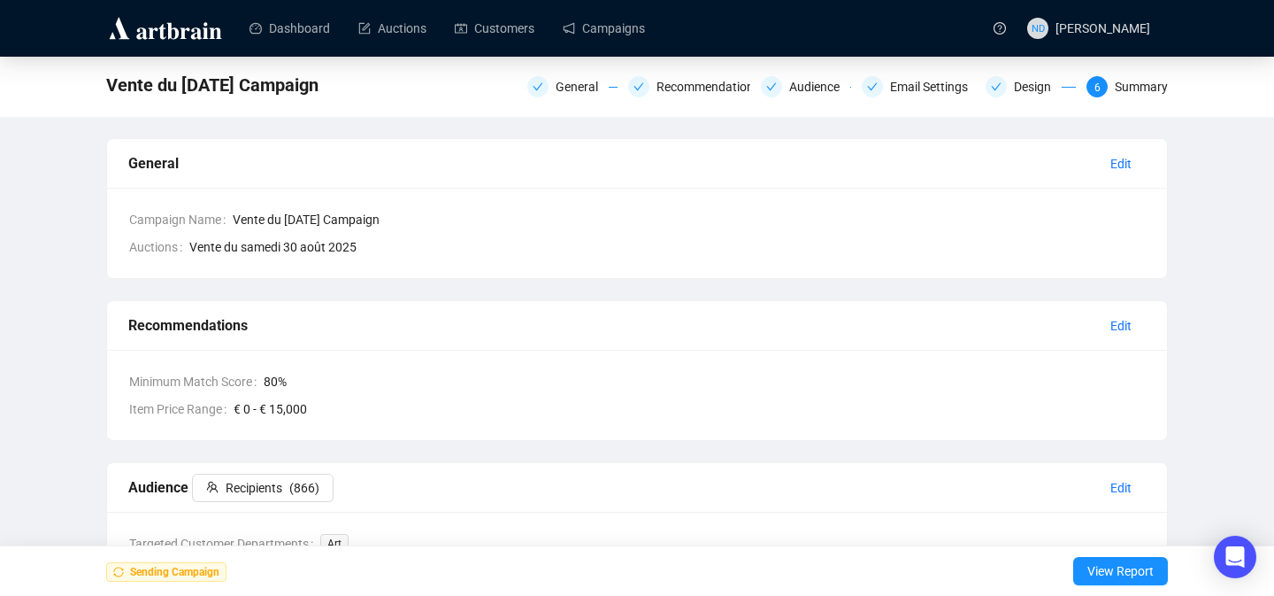
click at [667, 33] on ul "Dashboard Auctions Customers Campaigns" at bounding box center [606, 28] width 742 height 46
click at [642, 35] on link "Campaigns" at bounding box center [604, 28] width 82 height 46
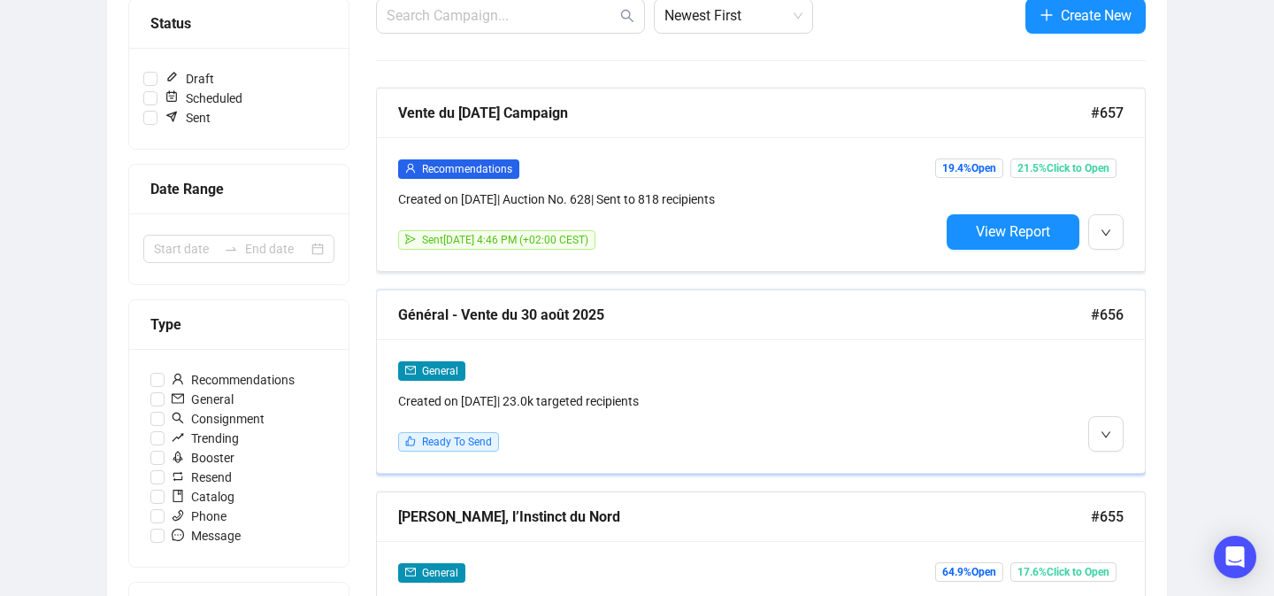
scroll to position [251, 0]
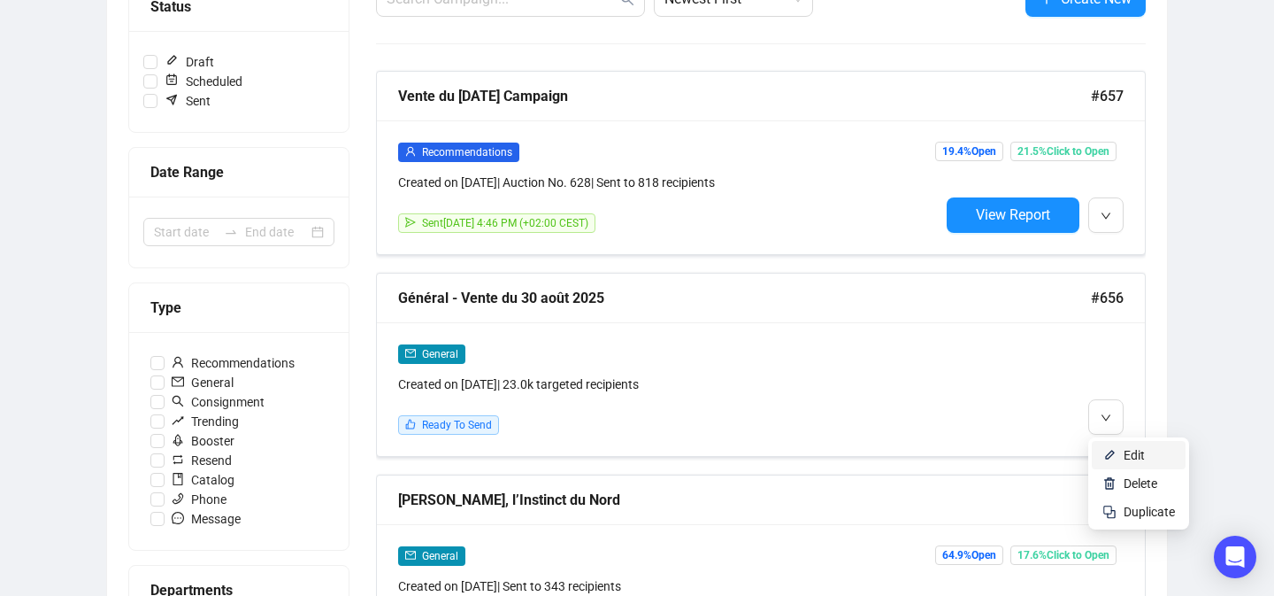
click at [1121, 450] on li "Edit" at bounding box center [1139, 455] width 94 height 28
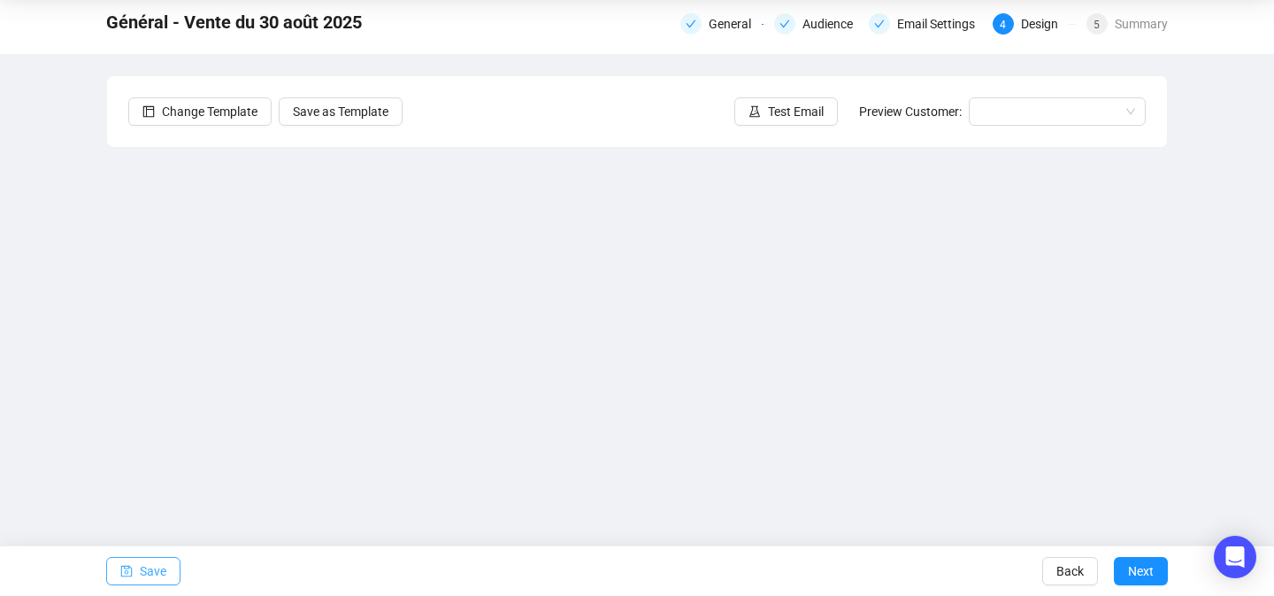
click at [134, 567] on button "Save" at bounding box center [143, 571] width 74 height 28
click at [153, 571] on span "Save" at bounding box center [153, 571] width 27 height 50
click at [170, 569] on button "Save" at bounding box center [143, 571] width 74 height 28
click at [148, 573] on span "Save" at bounding box center [153, 571] width 27 height 50
click at [157, 569] on span "Save" at bounding box center [153, 571] width 27 height 50
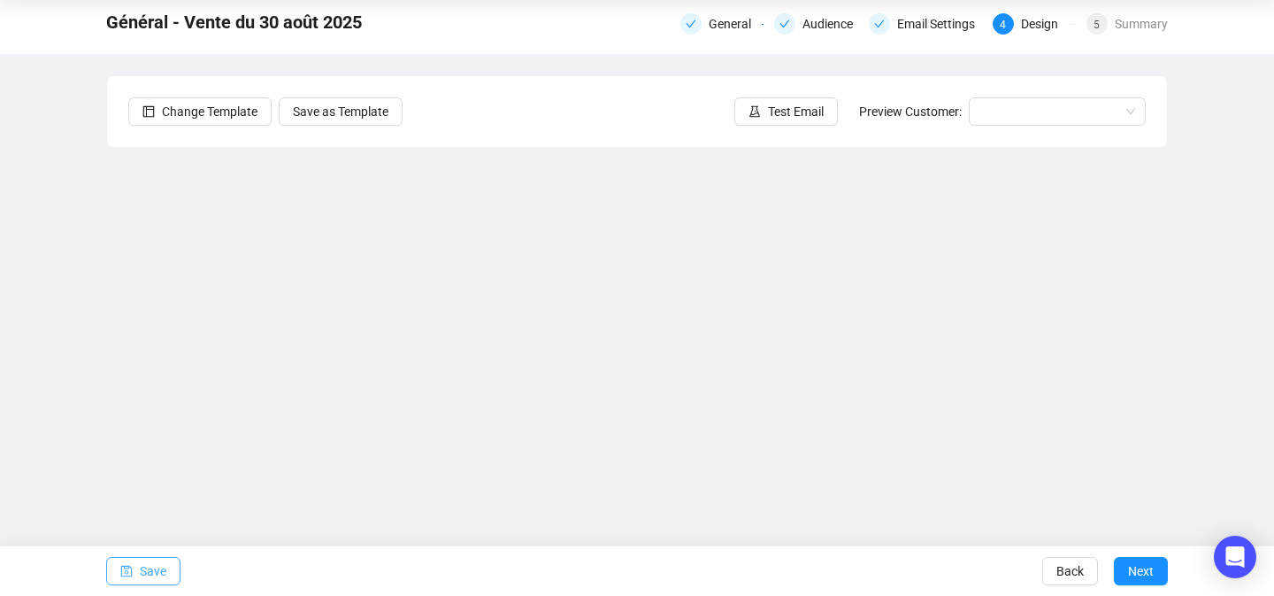
click at [146, 573] on span "Save" at bounding box center [153, 571] width 27 height 50
click at [760, 106] on button "Test Email" at bounding box center [786, 111] width 104 height 28
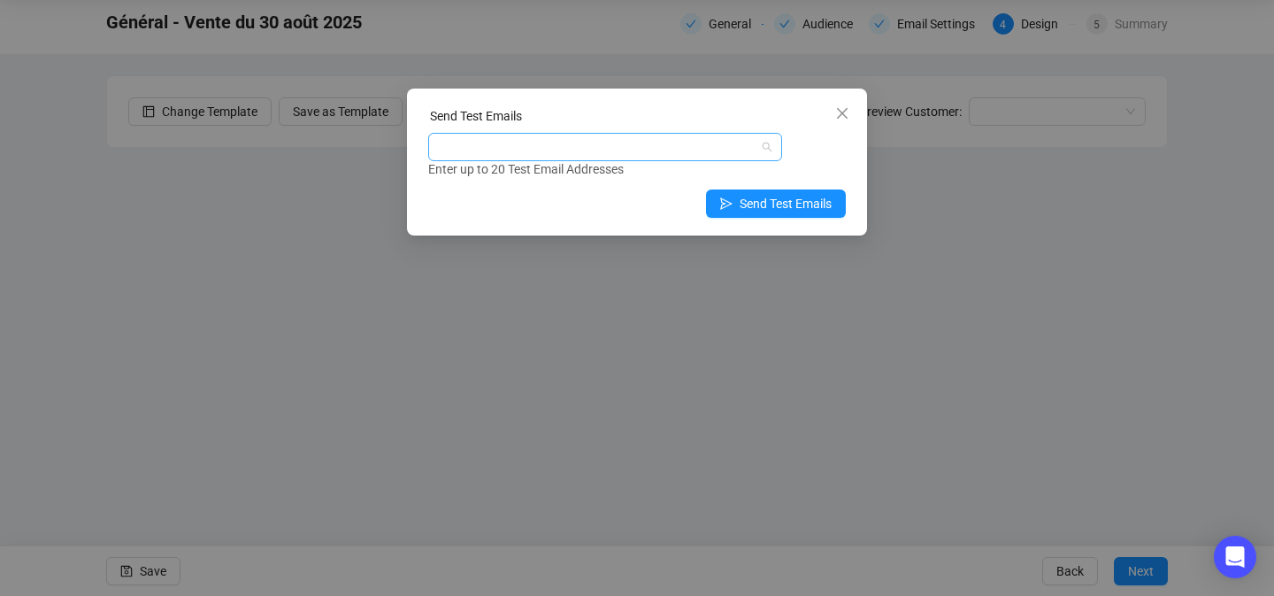
click at [619, 144] on div at bounding box center [596, 146] width 328 height 25
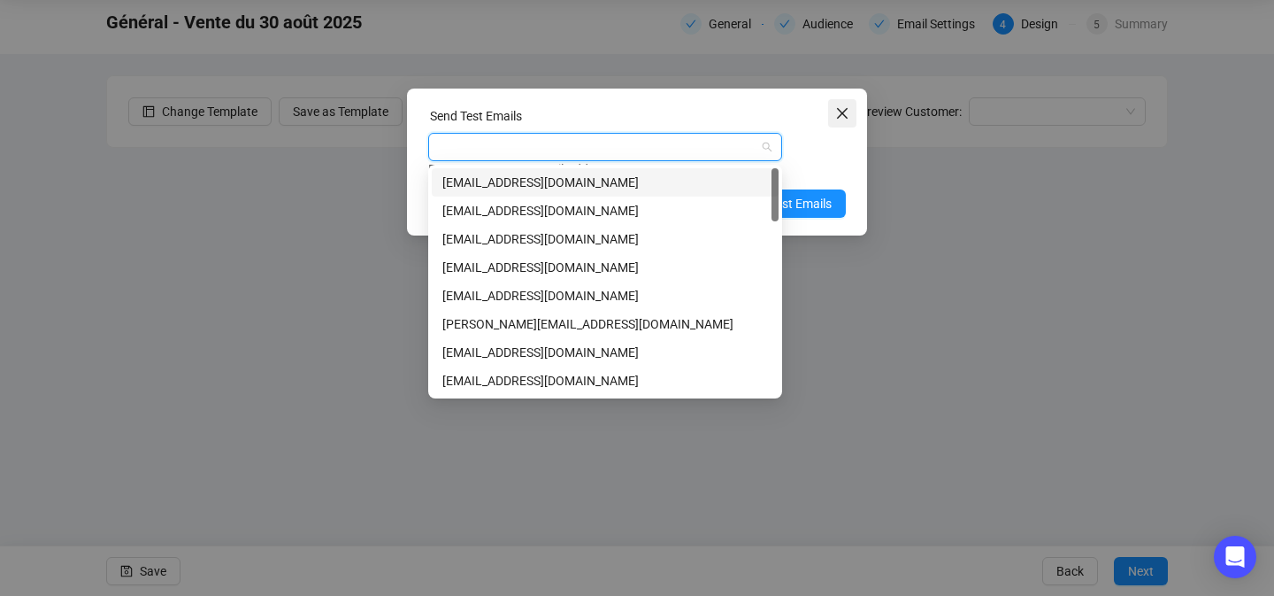
click at [831, 113] on span "Close" at bounding box center [842, 113] width 28 height 14
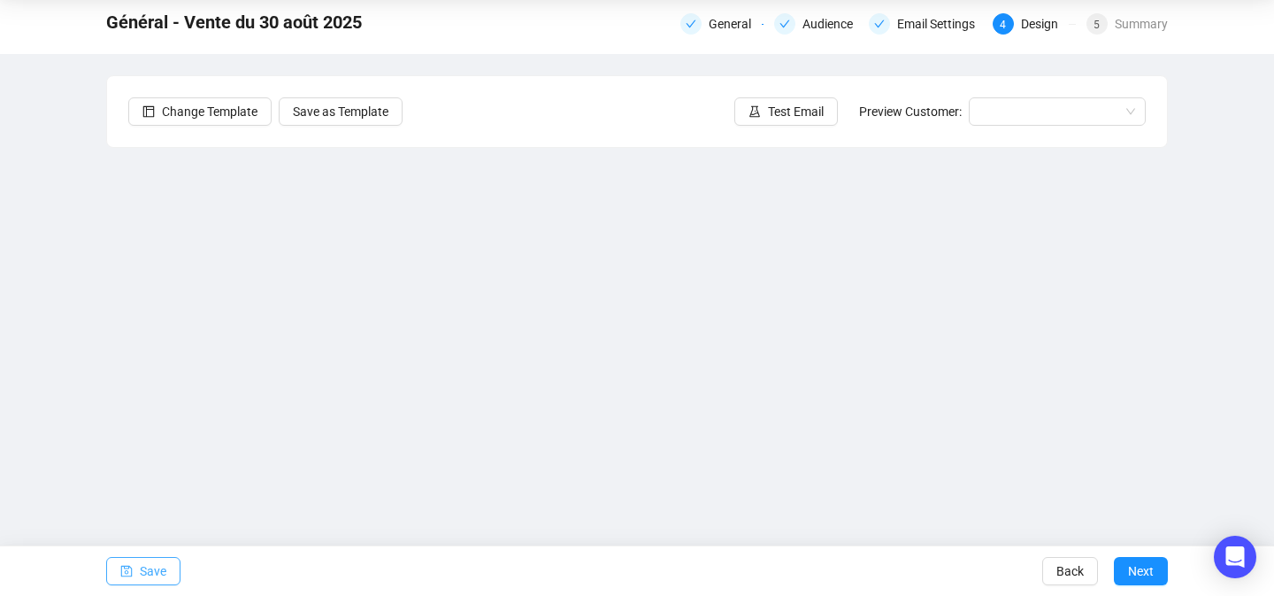
click at [142, 566] on span "Save" at bounding box center [153, 571] width 27 height 50
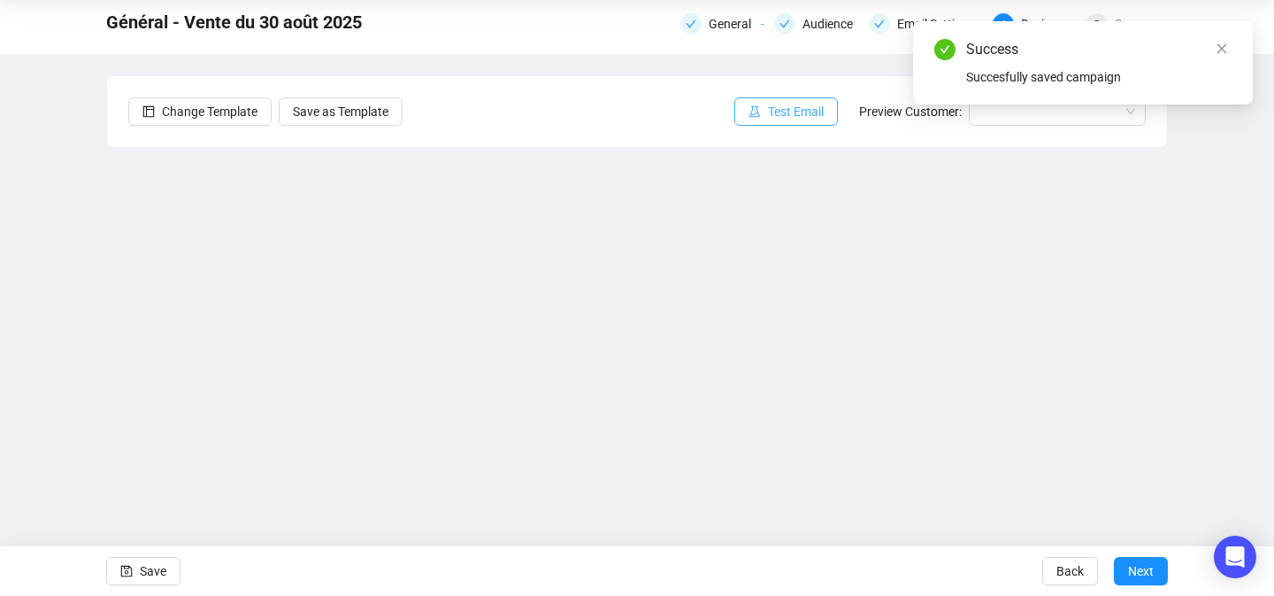
click at [749, 105] on icon "experiment" at bounding box center [755, 111] width 12 height 12
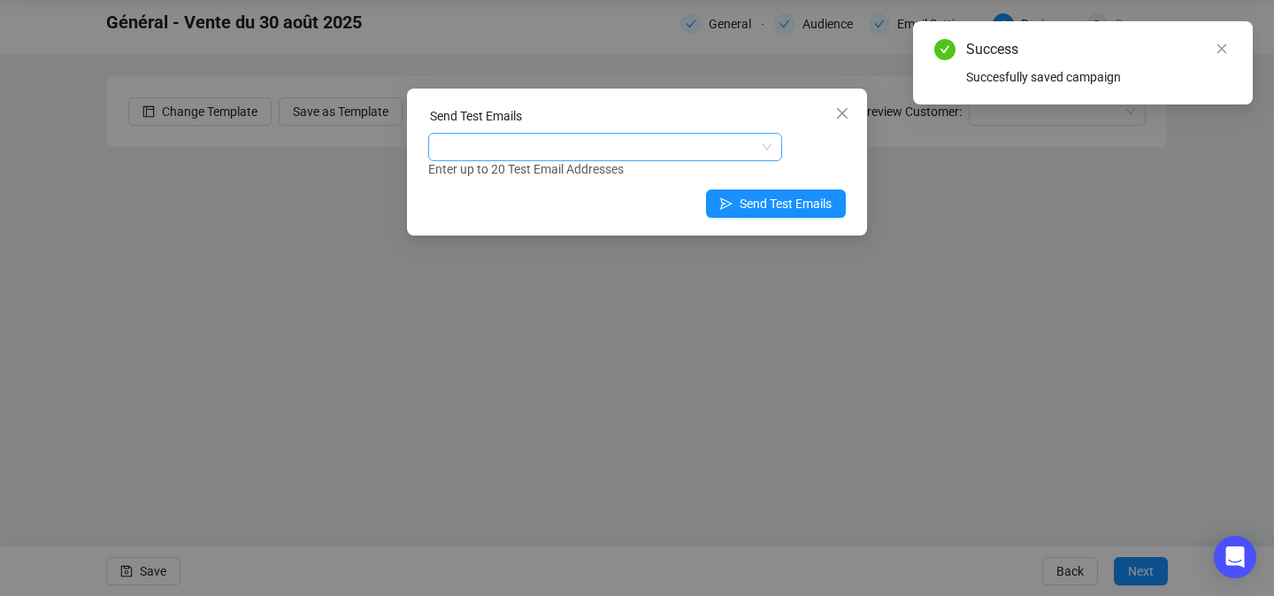
click at [688, 147] on div at bounding box center [596, 146] width 328 height 25
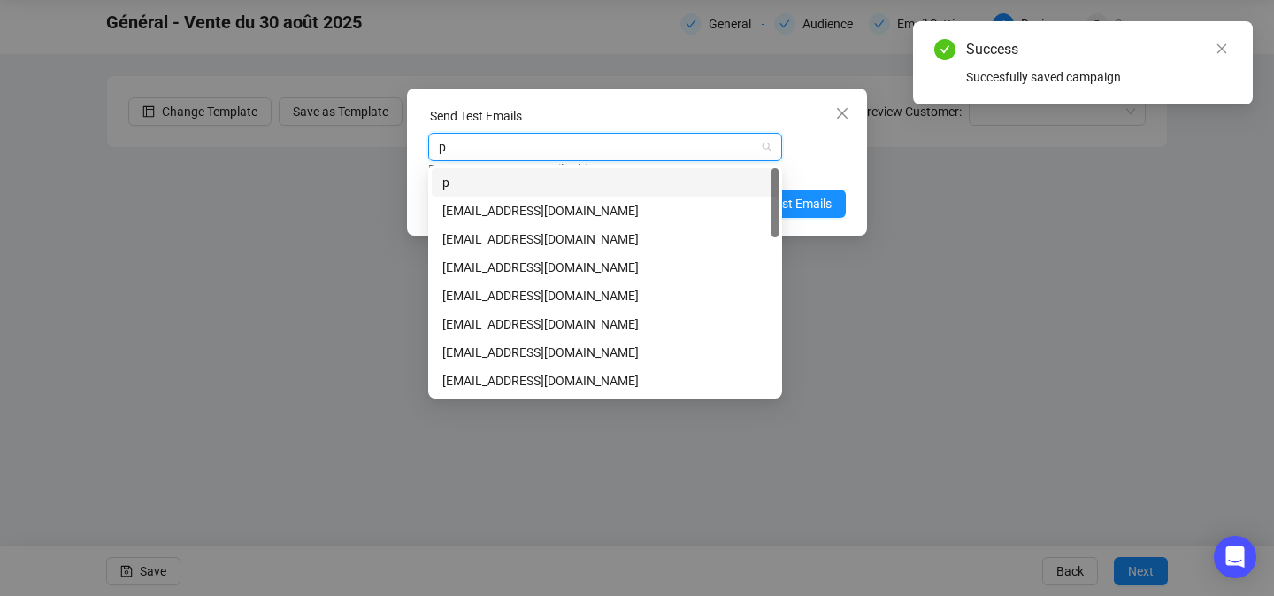
type input "pb"
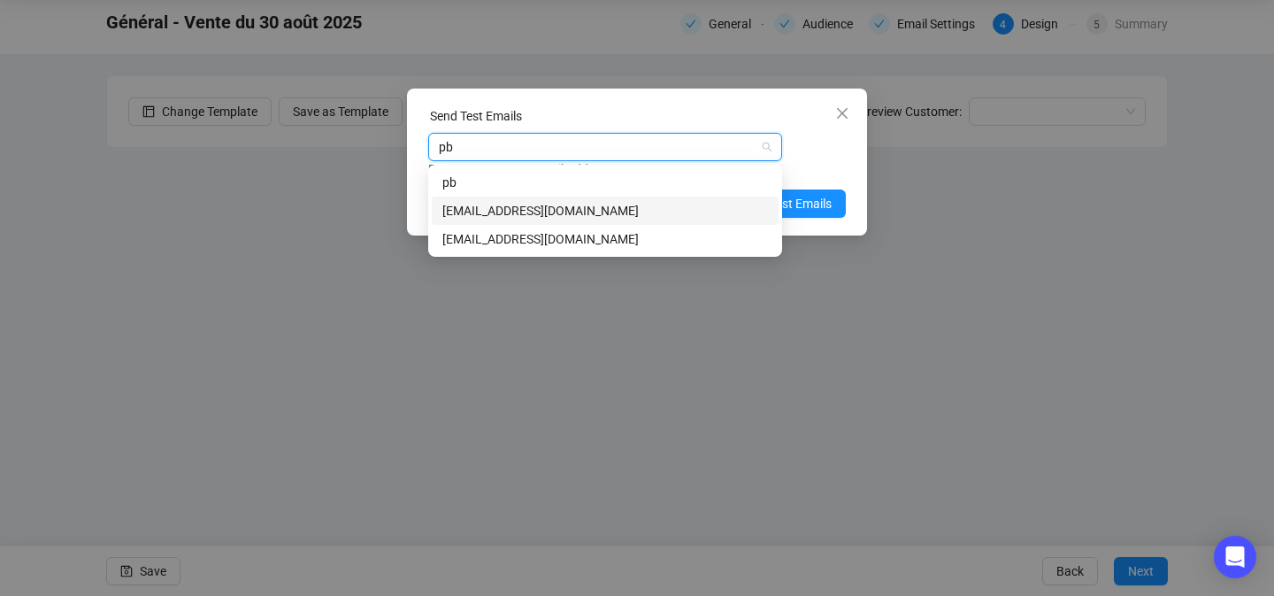
click at [622, 204] on div "[EMAIL_ADDRESS][DOMAIN_NAME]" at bounding box center [605, 210] width 326 height 19
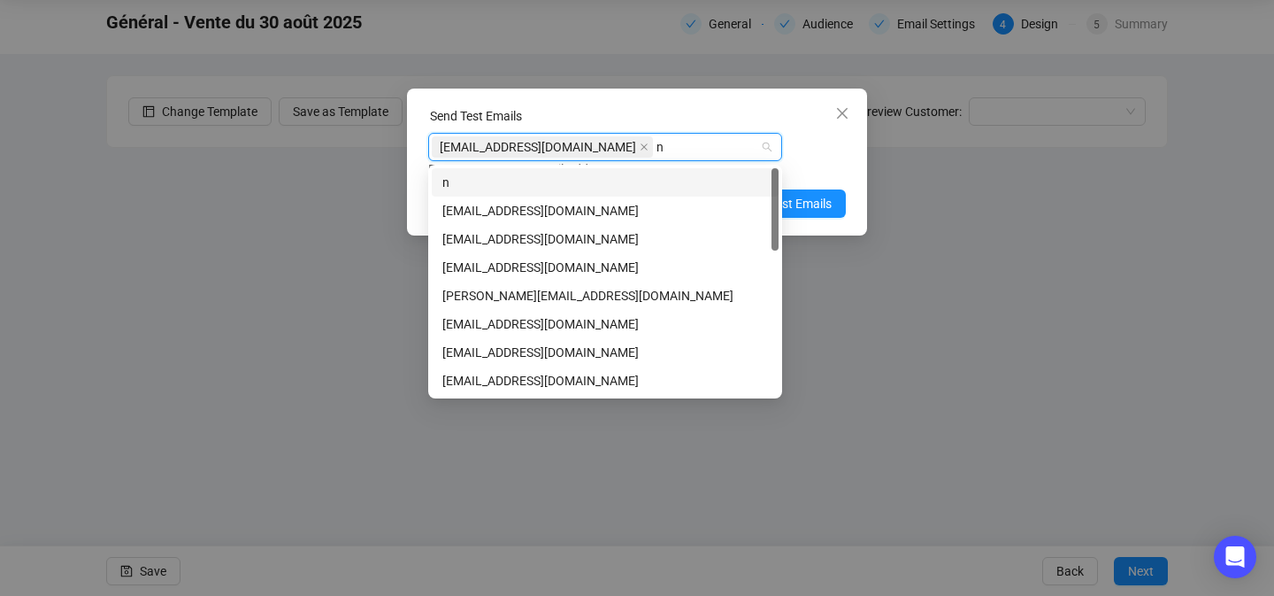
type input "na"
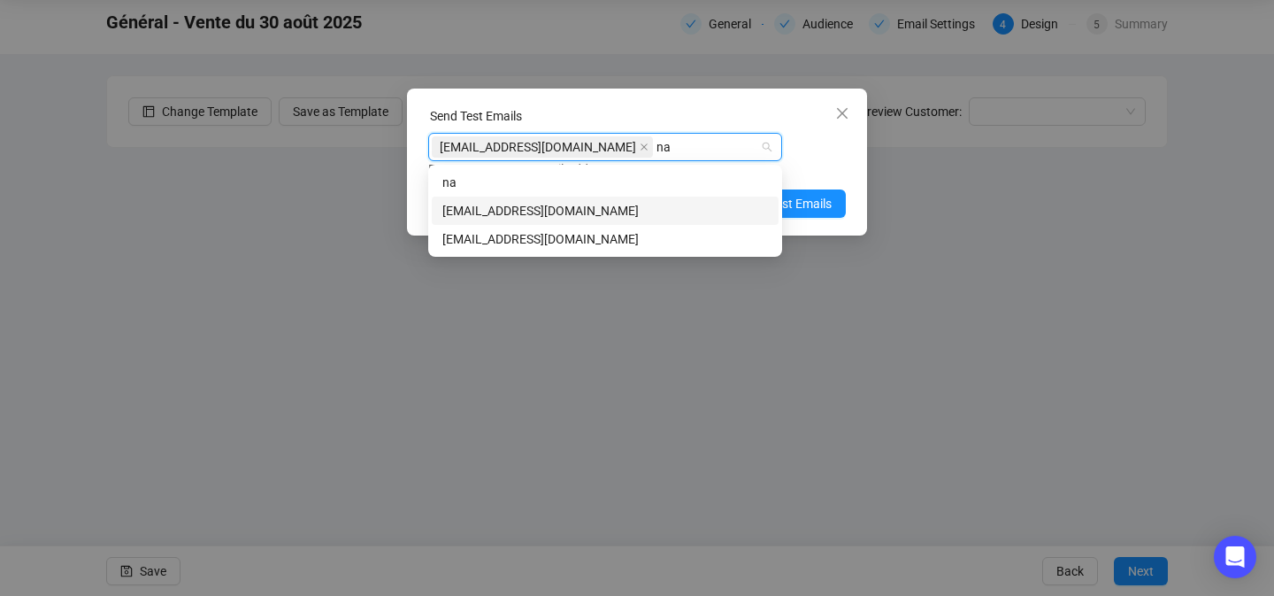
click at [572, 207] on div "[EMAIL_ADDRESS][DOMAIN_NAME]" at bounding box center [605, 210] width 326 height 19
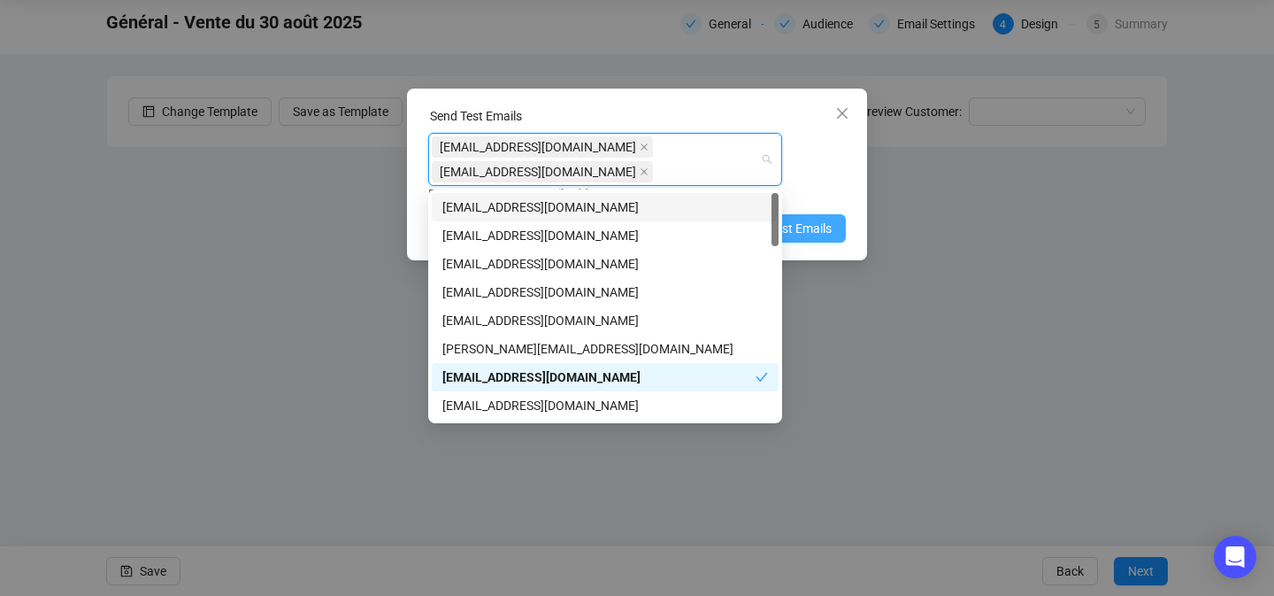
click at [811, 215] on button "Send Test Emails" at bounding box center [776, 228] width 140 height 28
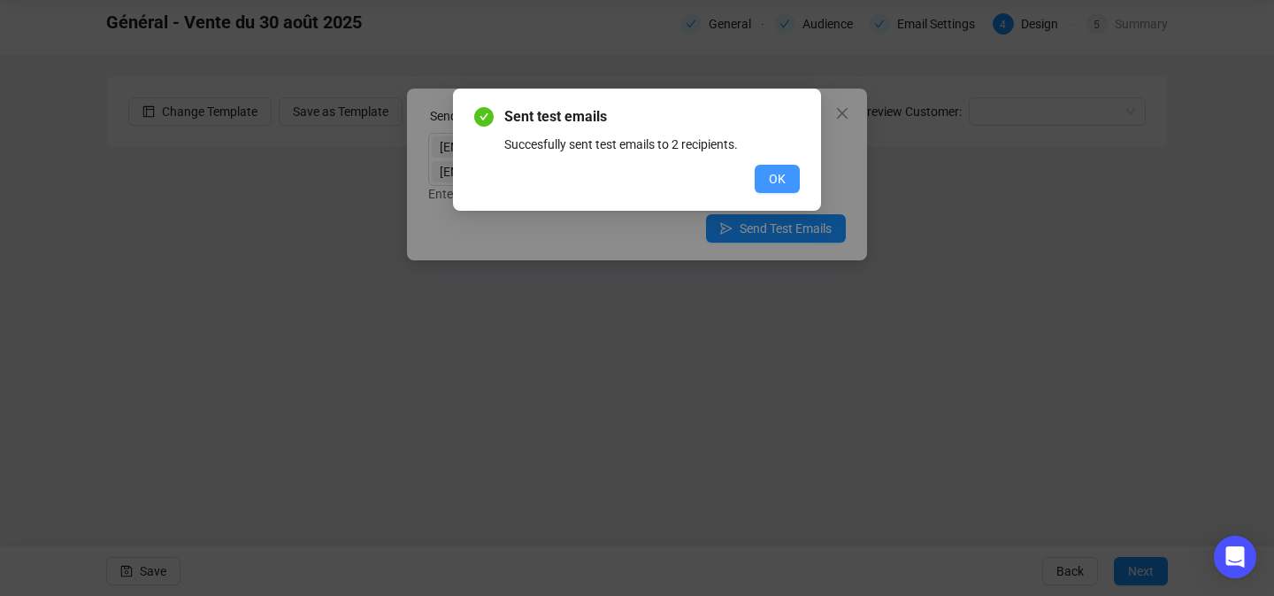
click at [763, 184] on button "OK" at bounding box center [777, 179] width 45 height 28
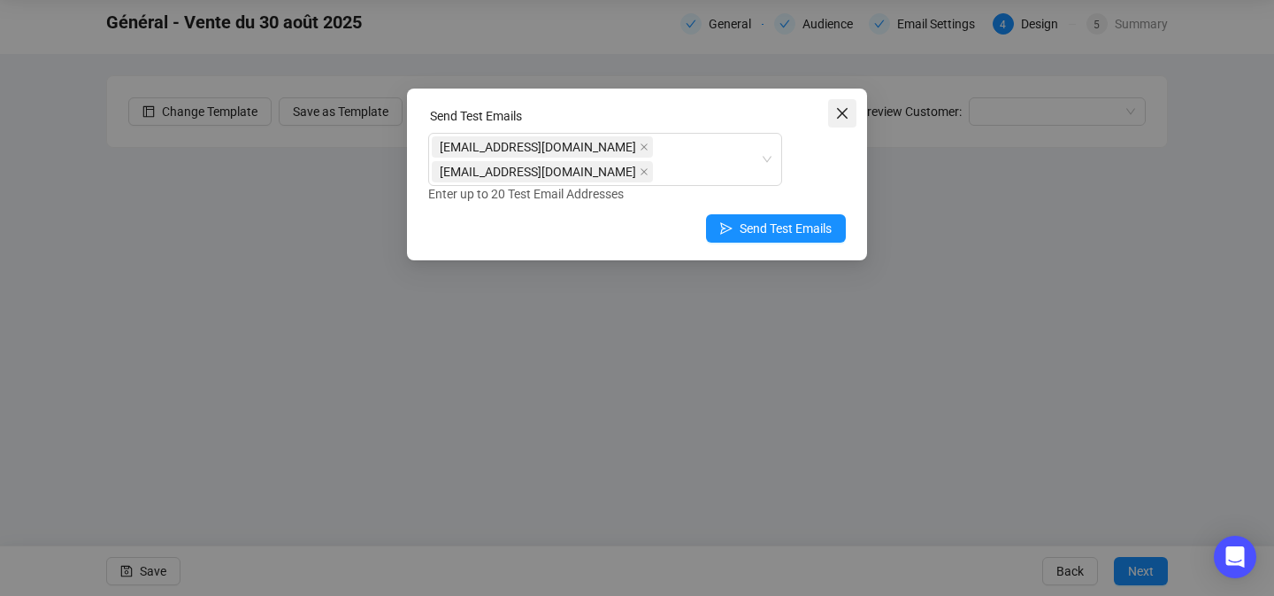
click at [848, 109] on icon "close" at bounding box center [842, 113] width 14 height 14
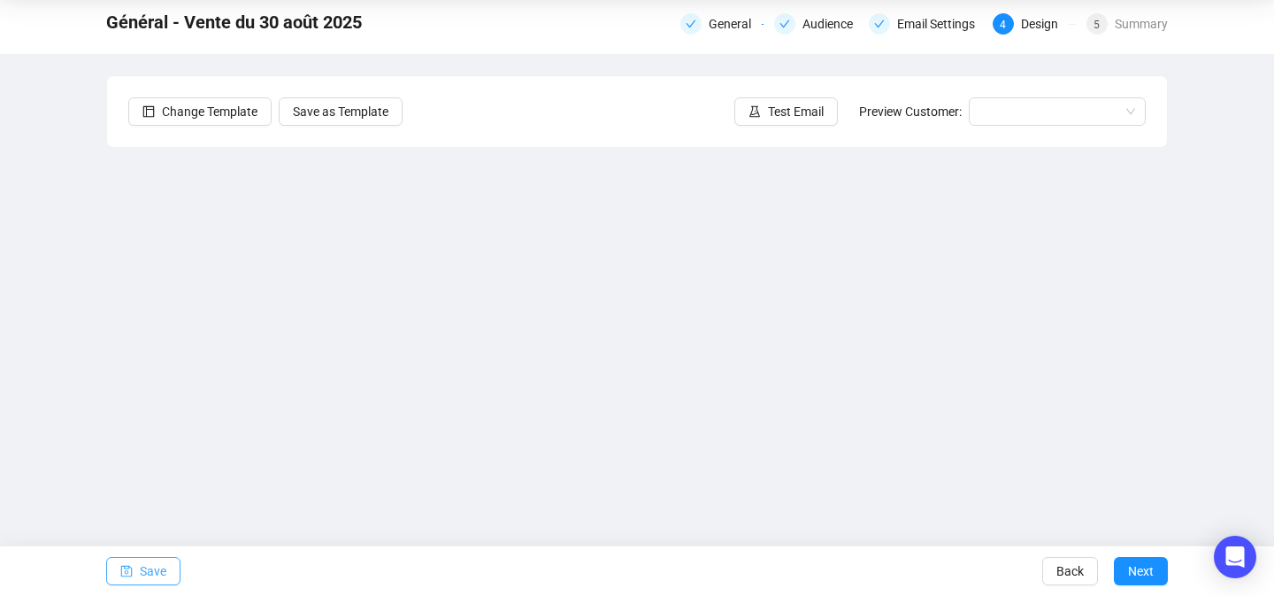
click at [180, 567] on button "Save" at bounding box center [143, 571] width 74 height 28
click at [151, 573] on span "Save" at bounding box center [153, 571] width 27 height 50
click at [166, 563] on span "Save" at bounding box center [153, 571] width 27 height 50
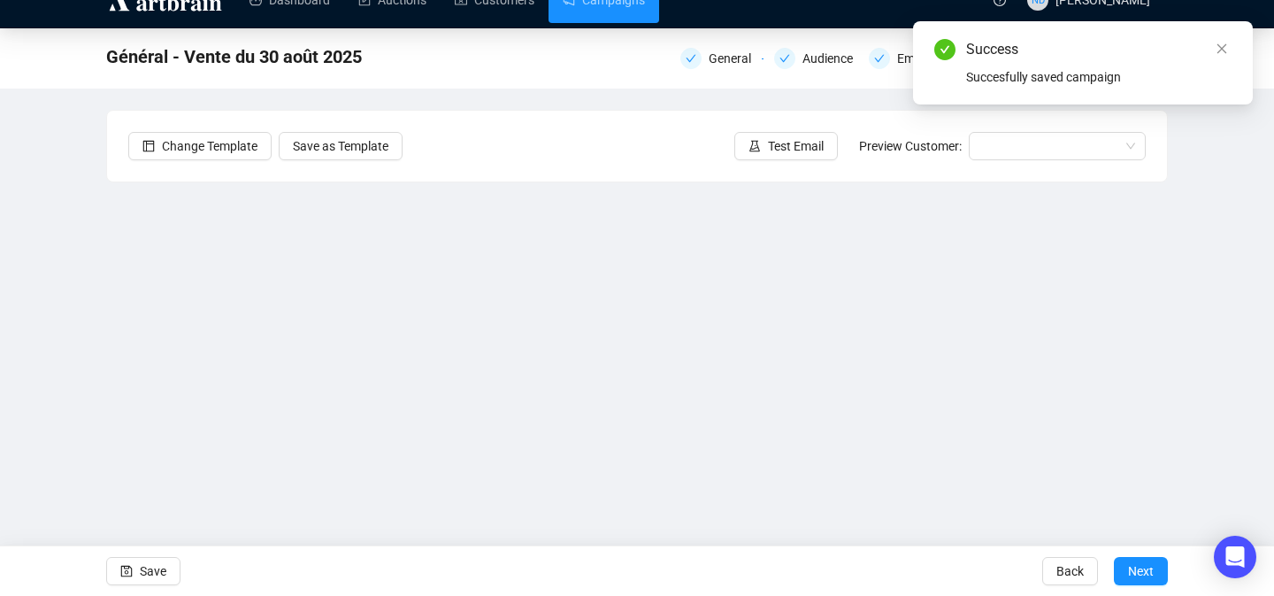
scroll to position [0, 0]
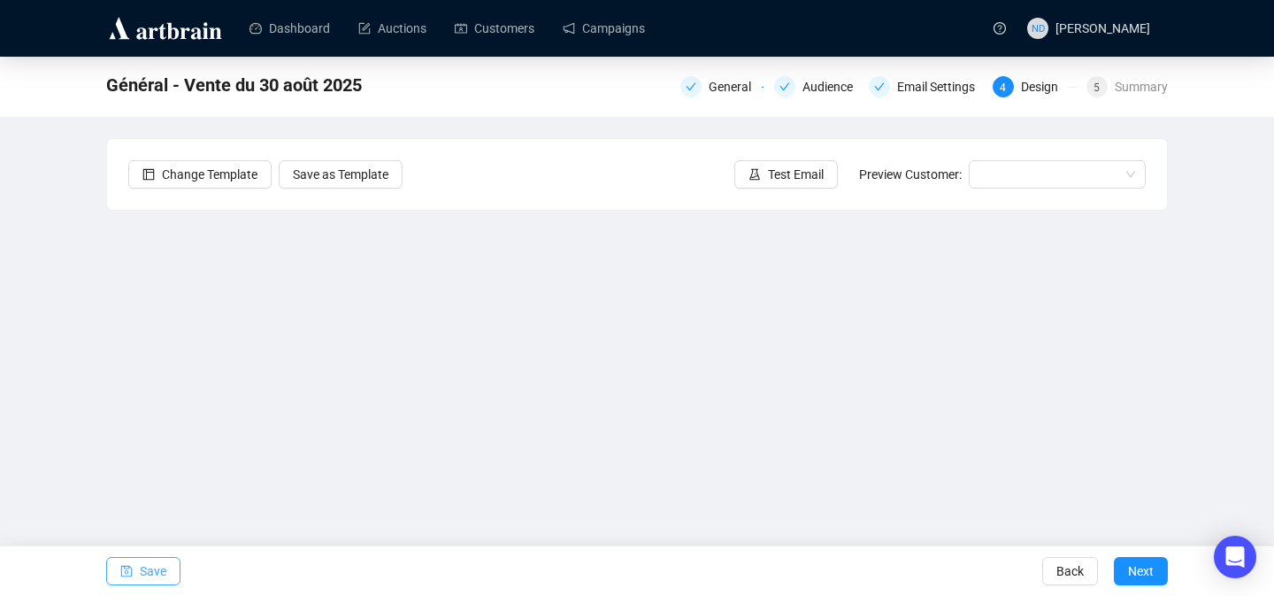
click at [144, 565] on span "Save" at bounding box center [153, 571] width 27 height 50
click at [155, 569] on span "Save" at bounding box center [153, 571] width 27 height 50
click at [146, 573] on span "Save" at bounding box center [153, 571] width 27 height 50
click at [151, 574] on span "Save" at bounding box center [153, 571] width 27 height 50
click at [137, 570] on button "Save" at bounding box center [143, 571] width 74 height 28
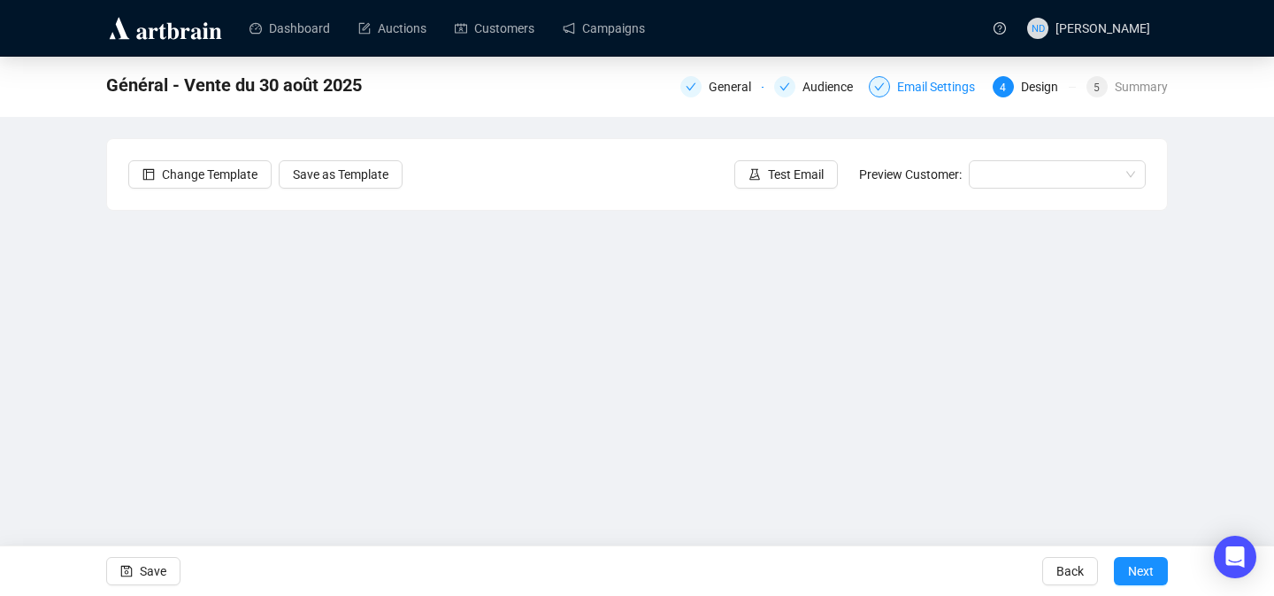
click at [942, 88] on div "Email Settings" at bounding box center [941, 86] width 88 height 21
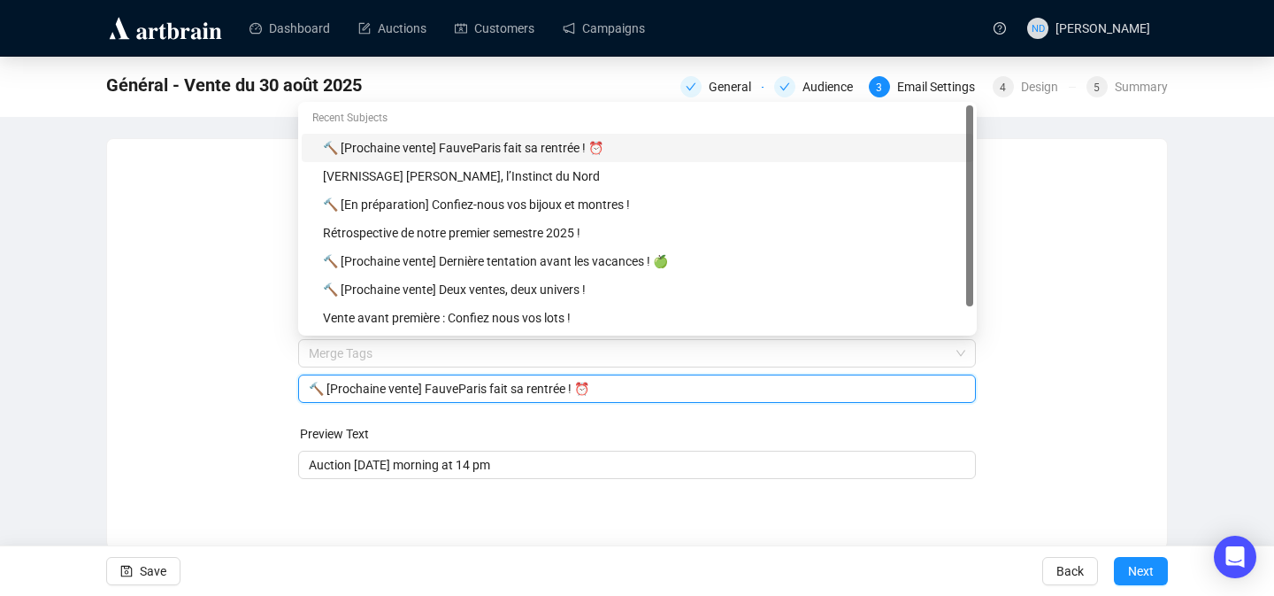
drag, startPoint x: 605, startPoint y: 357, endPoint x: 450, endPoint y: 357, distance: 155.7
click at [450, 357] on body "Dashboard Auctions Customers Campaigns ND [PERSON_NAME] Général - Vente du [DAT…" at bounding box center [637, 298] width 1274 height 596
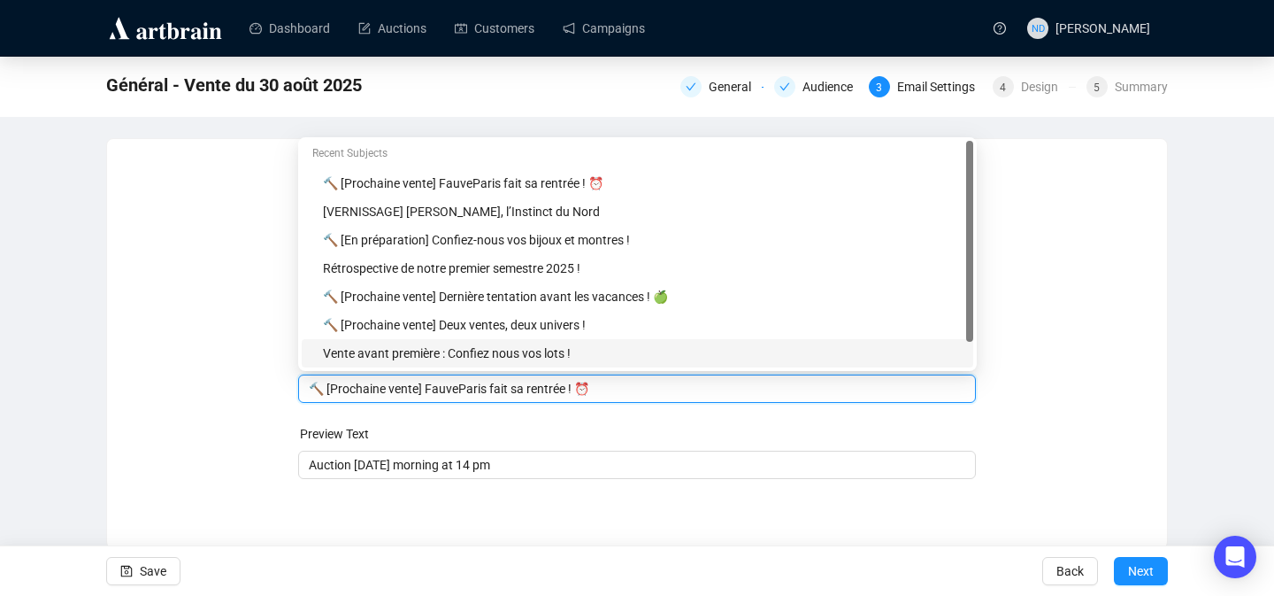
drag, startPoint x: 612, startPoint y: 391, endPoint x: 469, endPoint y: 388, distance: 143.4
click at [469, 388] on input "🔨 [Prochaine vente] FauveParis fait sa rentrée ! ⏰" at bounding box center [637, 388] width 657 height 19
type input "🔨 [Prochaine vente] Vente avant-première : FauveParis lance sa rentrée ! ⏰"
click at [547, 422] on form "Sender Email [EMAIL_ADDRESS][DOMAIN_NAME] Sender Name FauveParis Subject Merge …" at bounding box center [637, 319] width 679 height 319
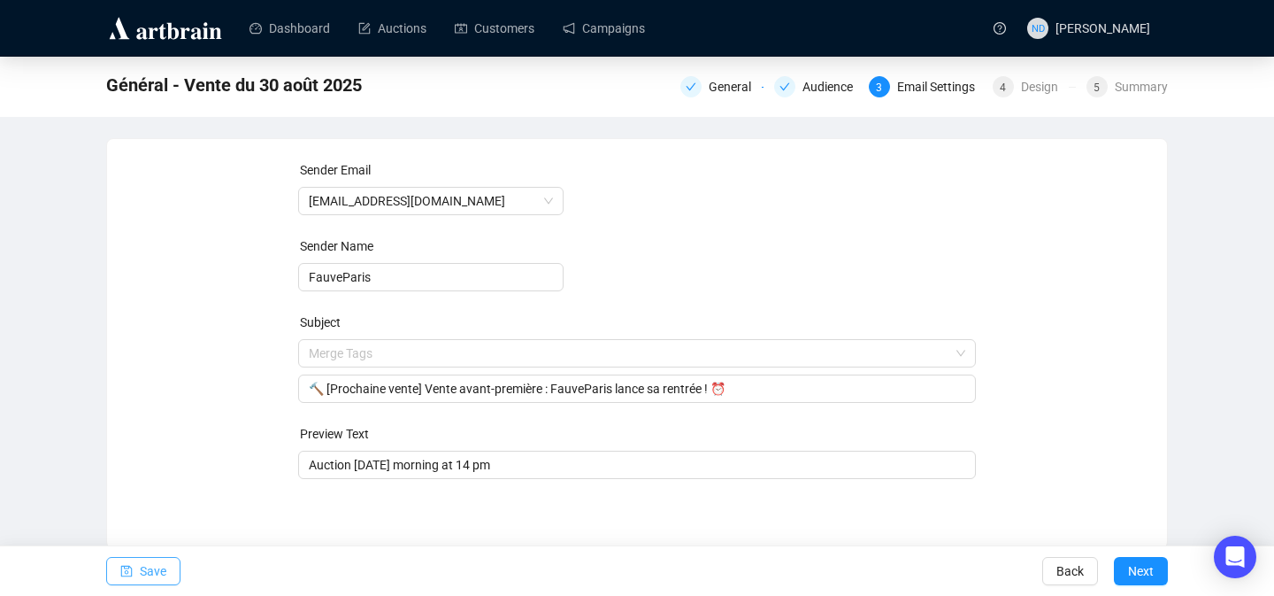
click at [138, 567] on button "Save" at bounding box center [143, 571] width 74 height 28
click at [1021, 87] on div "Design" at bounding box center [1045, 86] width 48 height 21
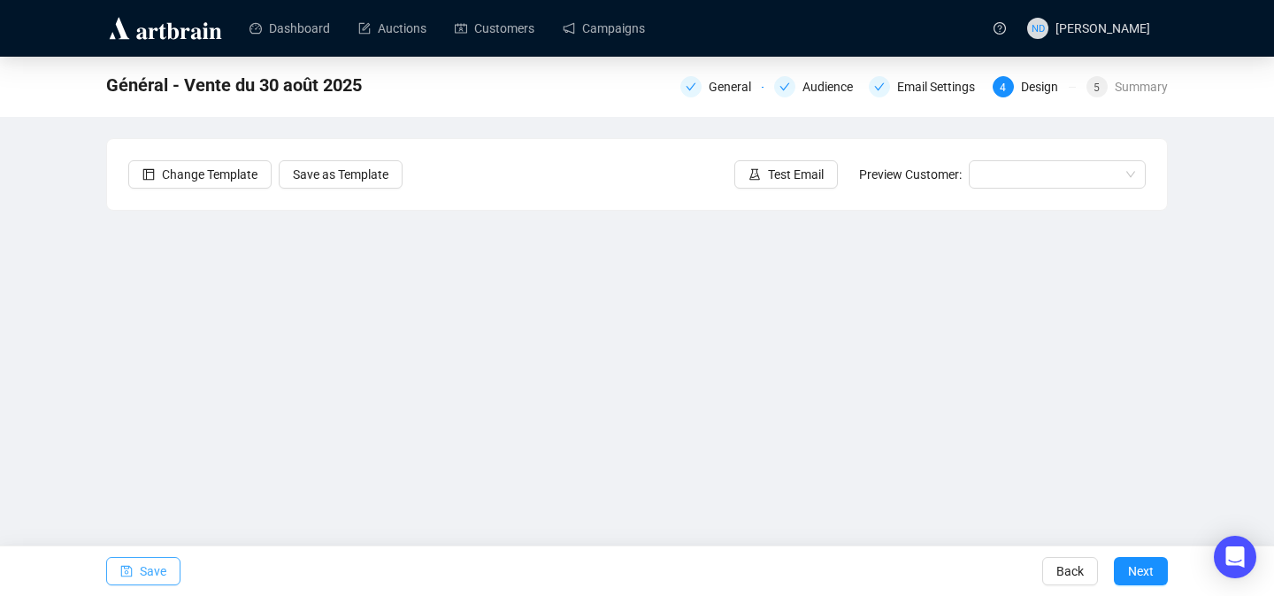
click at [150, 557] on span "Save" at bounding box center [153, 571] width 27 height 50
click at [777, 168] on span "Test Email" at bounding box center [796, 174] width 56 height 19
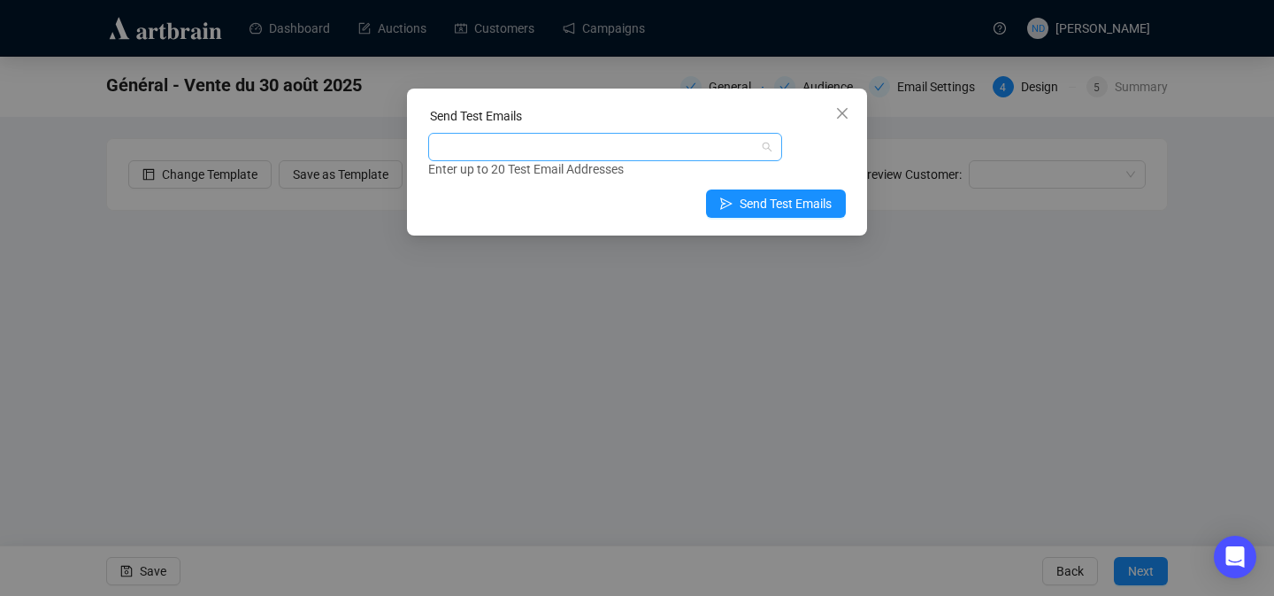
click at [465, 156] on div at bounding box center [596, 146] width 328 height 25
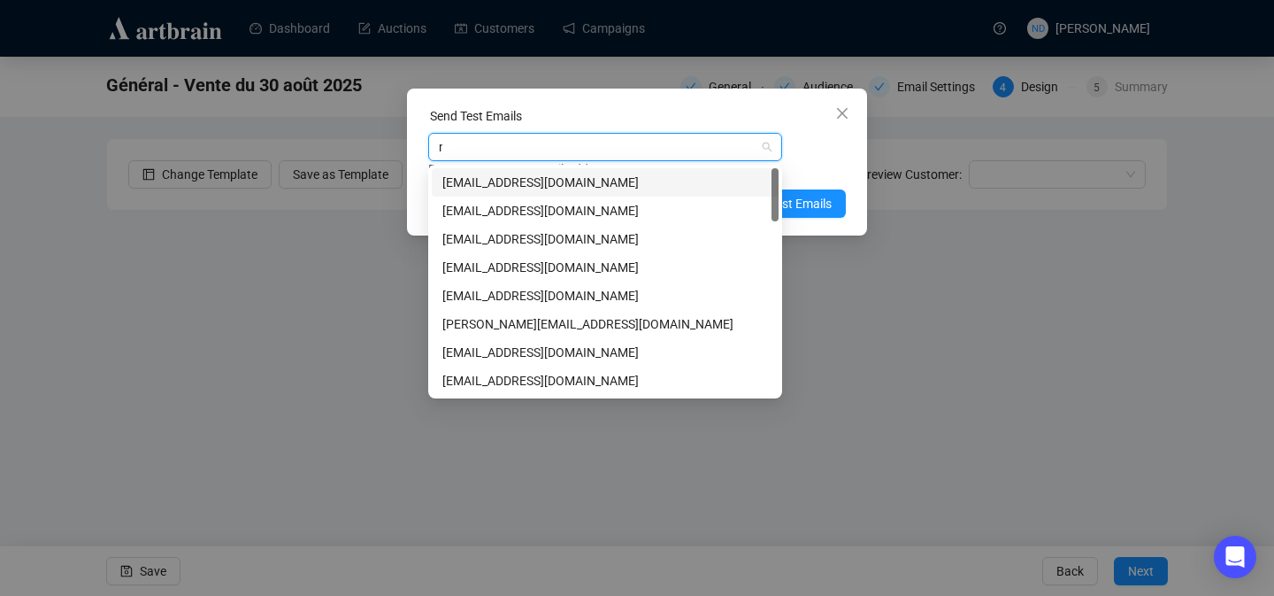
type input "nd"
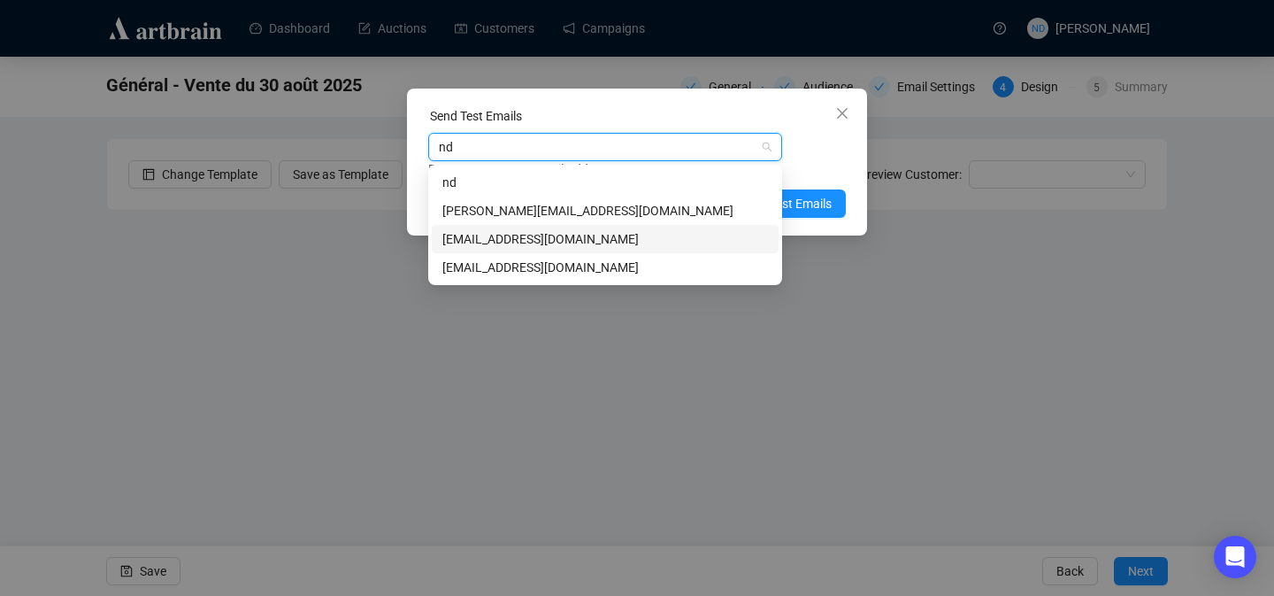
click at [479, 243] on div "[EMAIL_ADDRESS][DOMAIN_NAME]" at bounding box center [605, 238] width 326 height 19
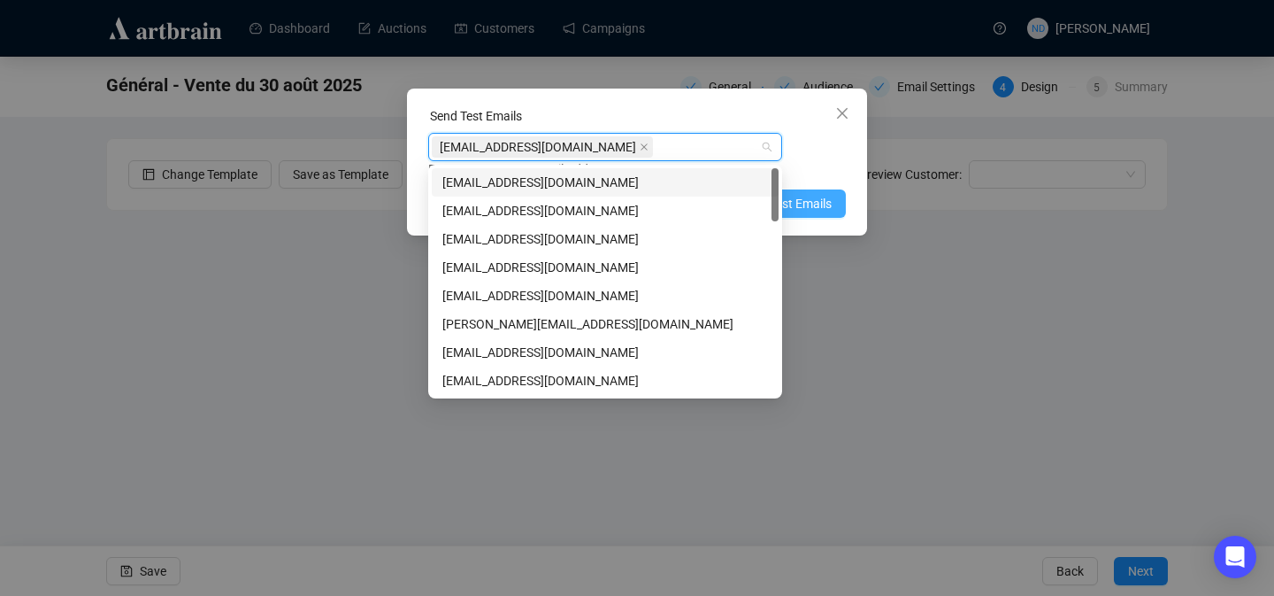
click at [818, 200] on span "Send Test Emails" at bounding box center [786, 203] width 92 height 19
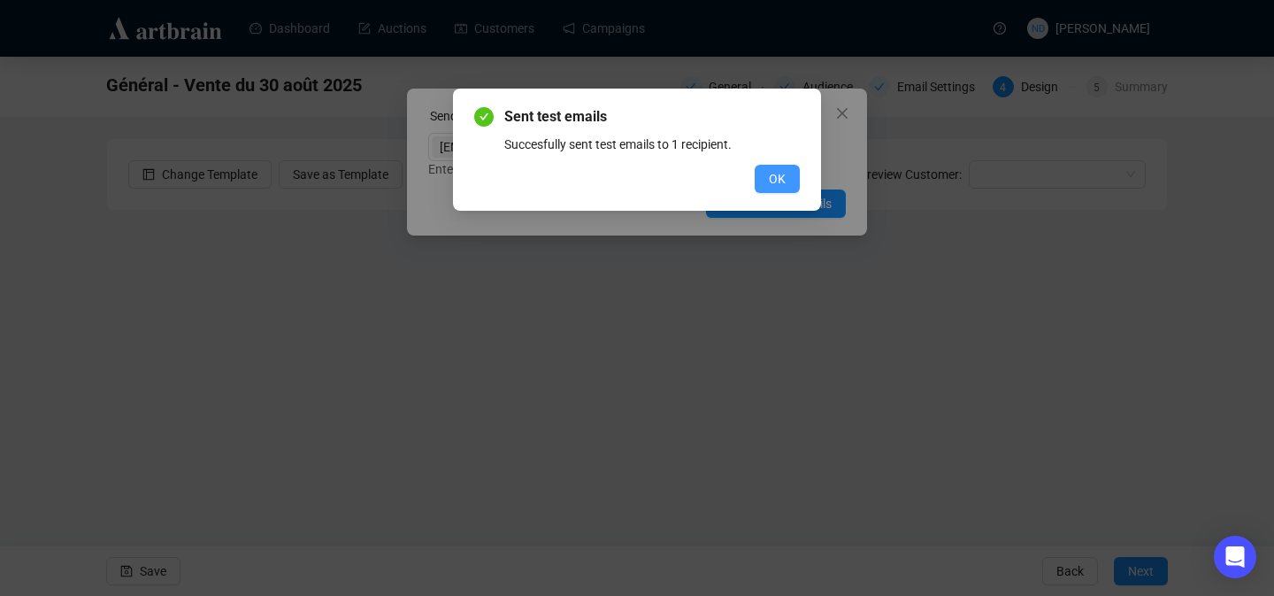
click at [771, 181] on span "OK" at bounding box center [777, 178] width 17 height 19
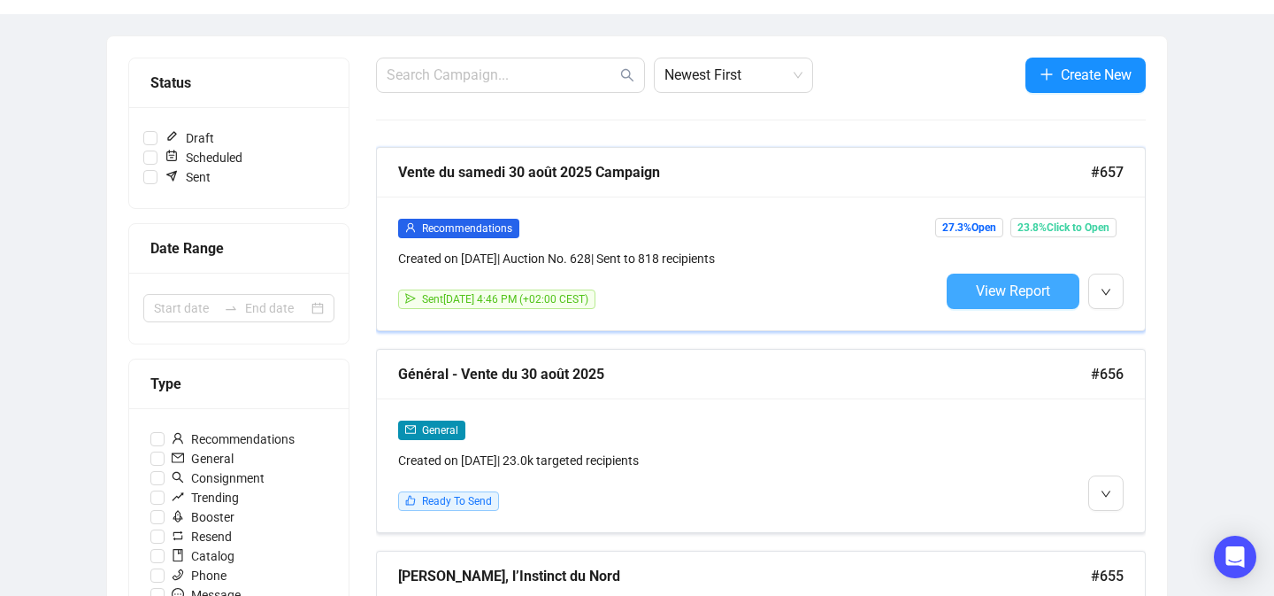
scroll to position [186, 0]
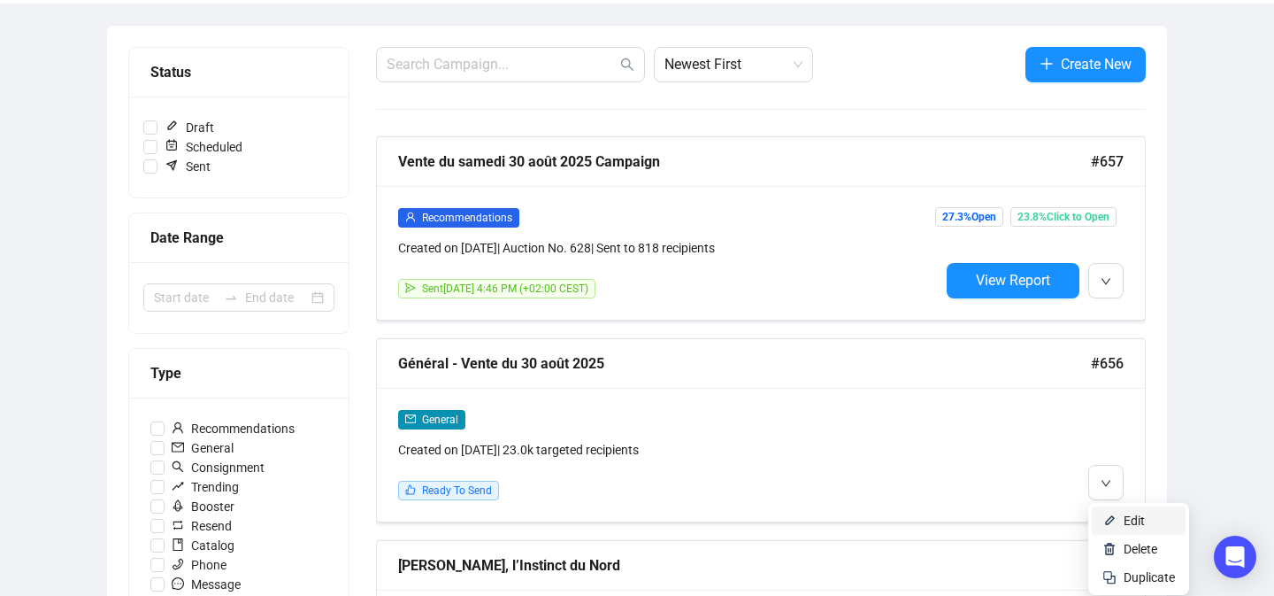
click at [1118, 523] on li "Edit" at bounding box center [1139, 520] width 94 height 28
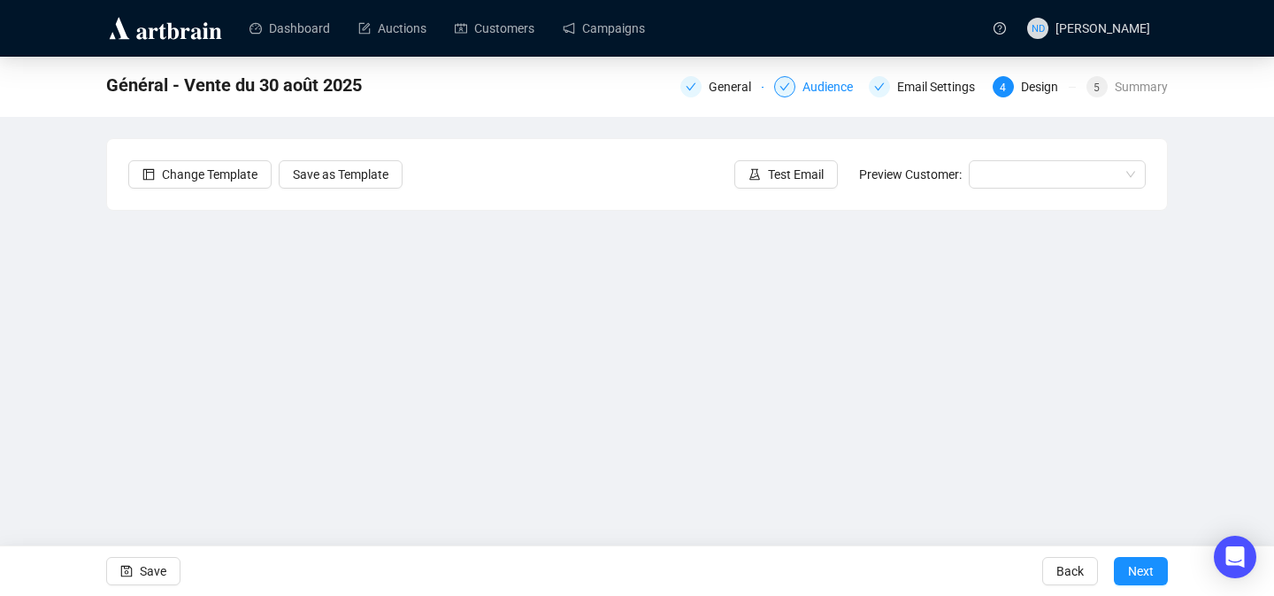
click at [823, 87] on div "Audience" at bounding box center [833, 86] width 61 height 21
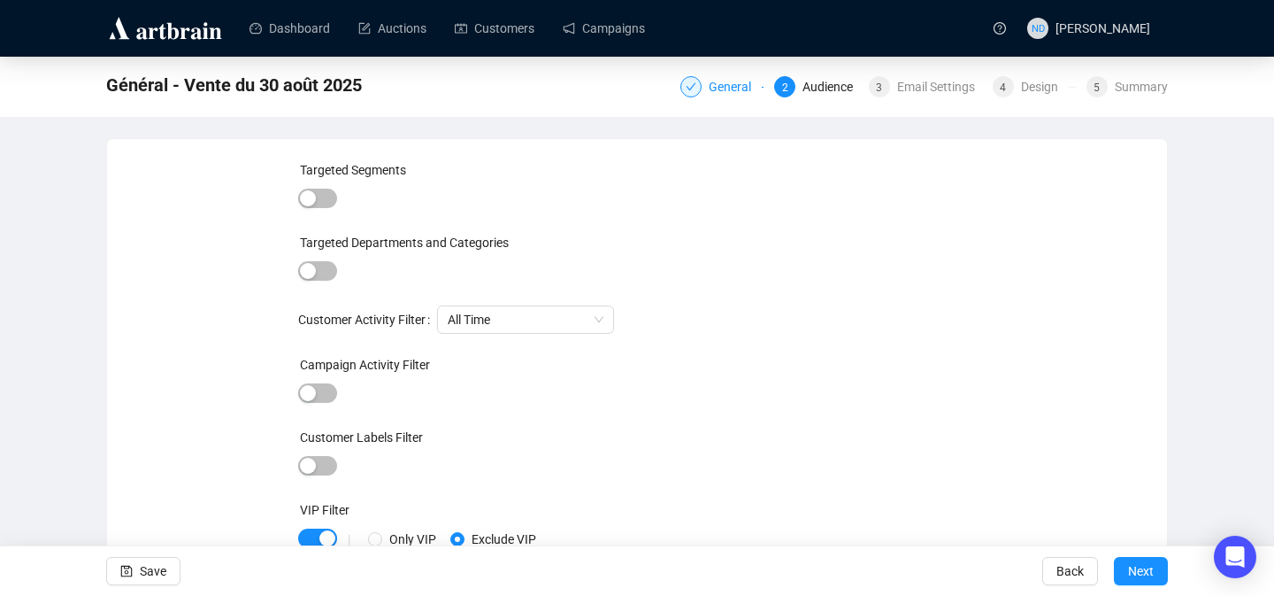
click at [713, 90] on div "General" at bounding box center [735, 86] width 53 height 21
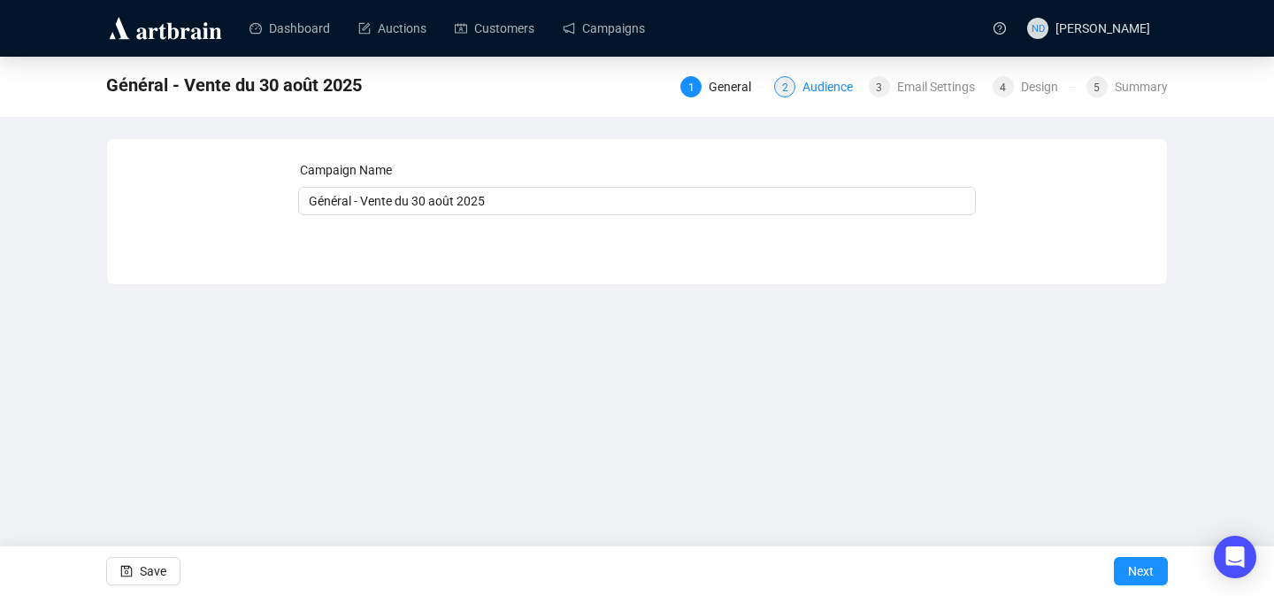
click at [808, 84] on div "Audience" at bounding box center [833, 86] width 61 height 21
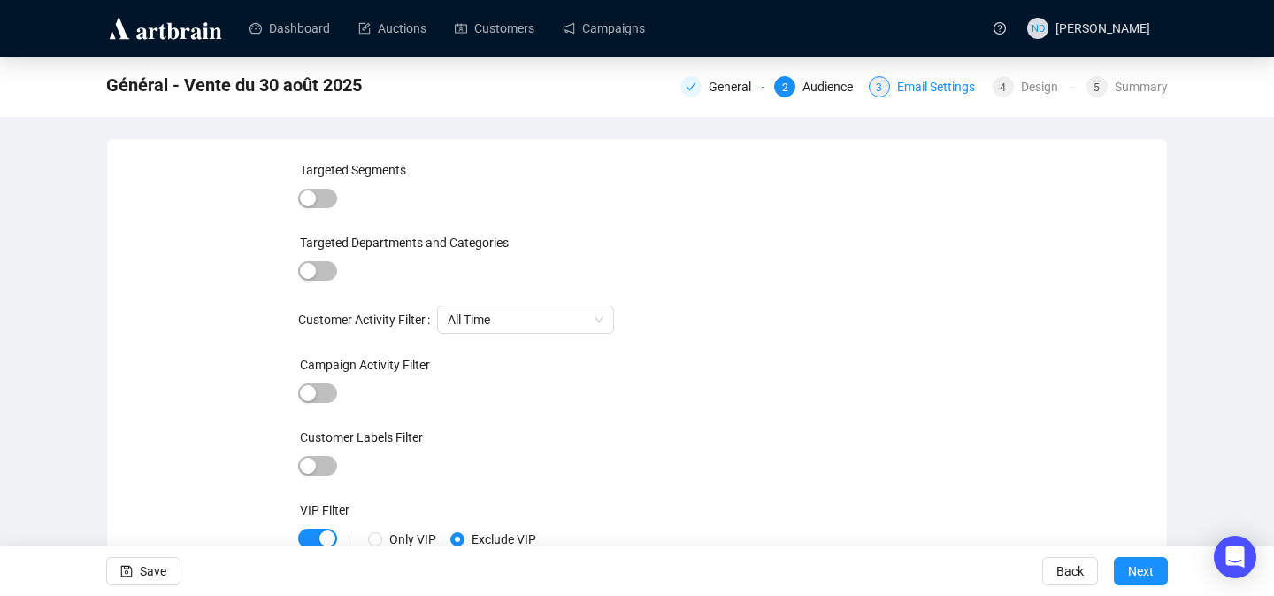
click at [919, 91] on div "Email Settings" at bounding box center [941, 86] width 88 height 21
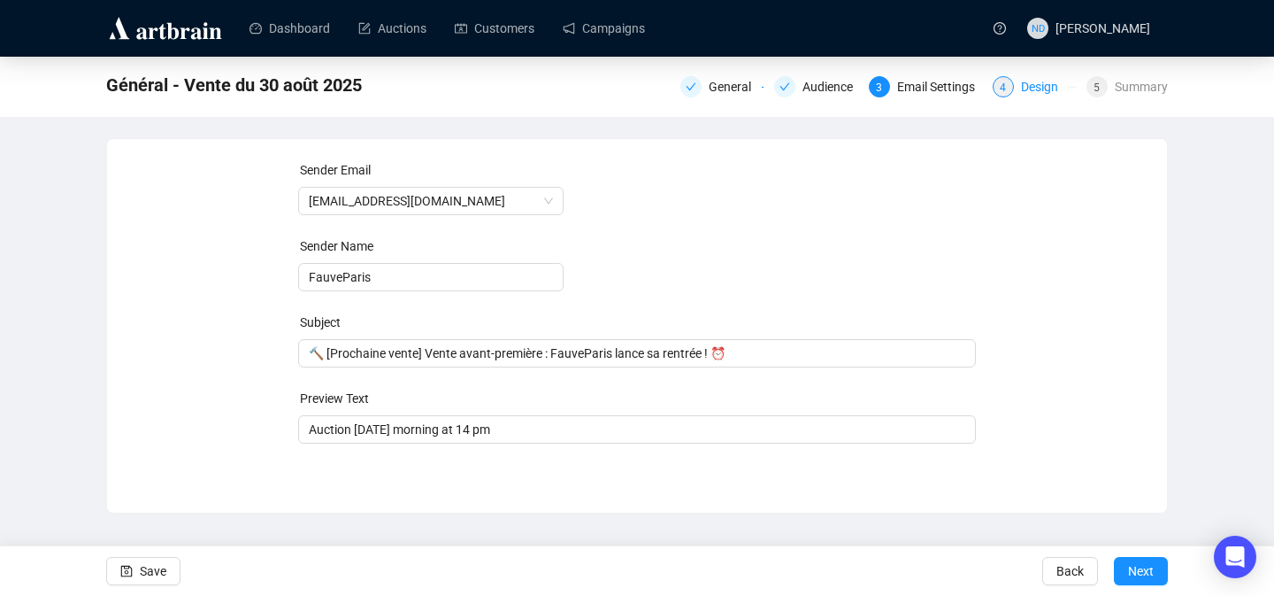
click at [1033, 88] on div "Design" at bounding box center [1045, 86] width 48 height 21
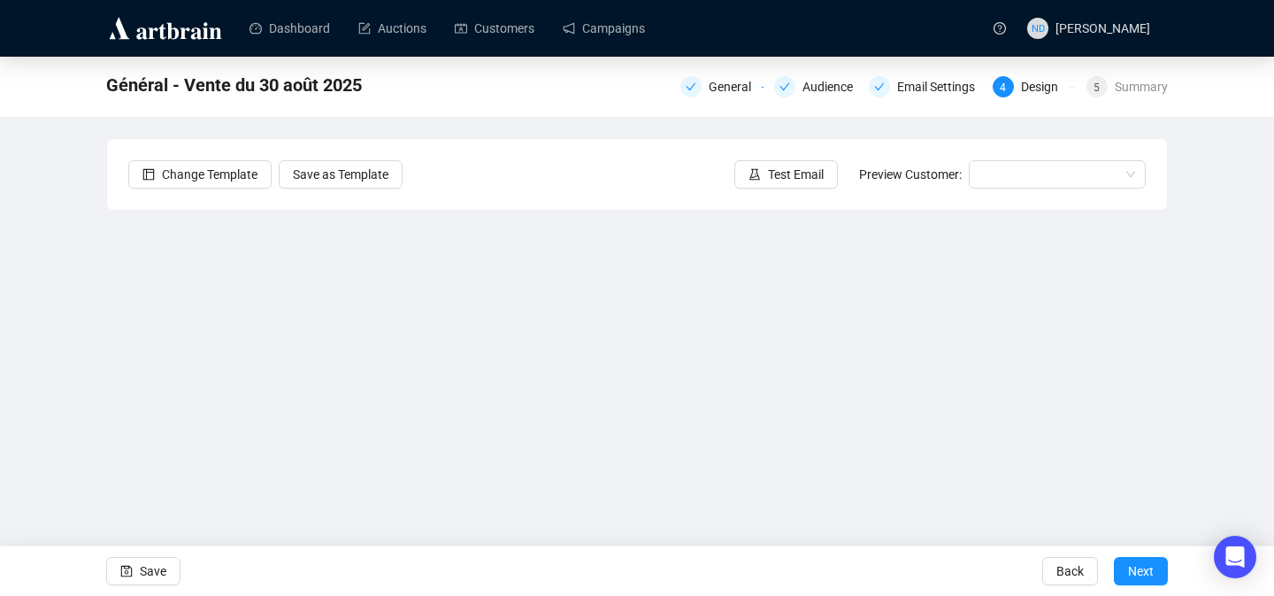
scroll to position [14, 0]
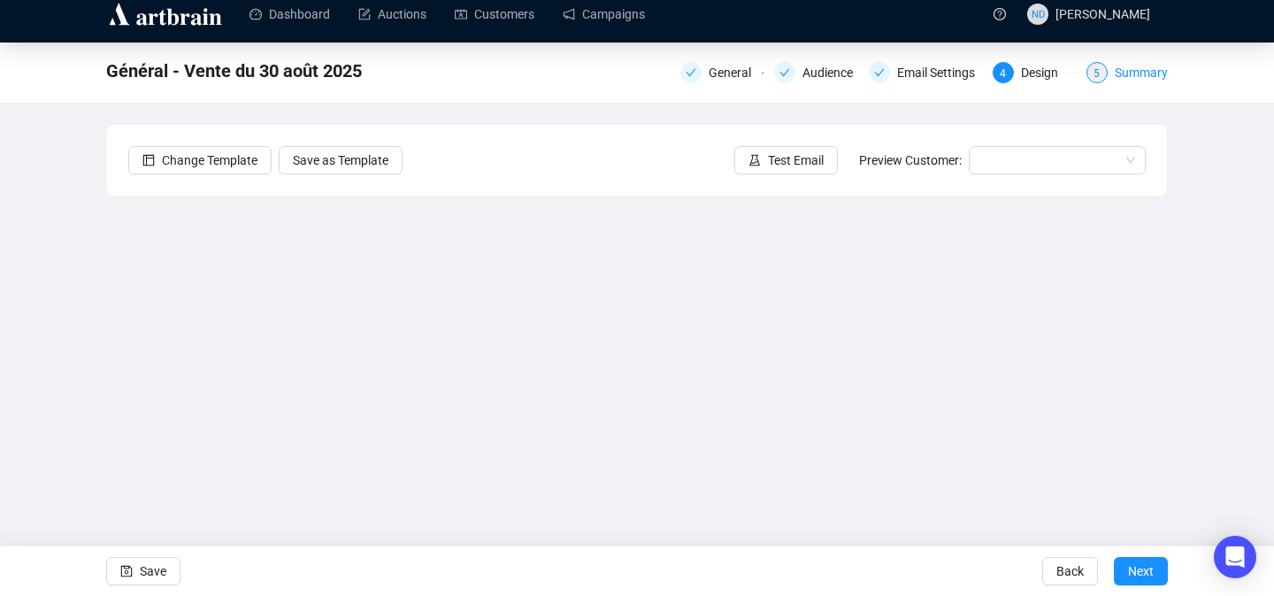
click at [1153, 71] on div "Summary" at bounding box center [1141, 72] width 53 height 21
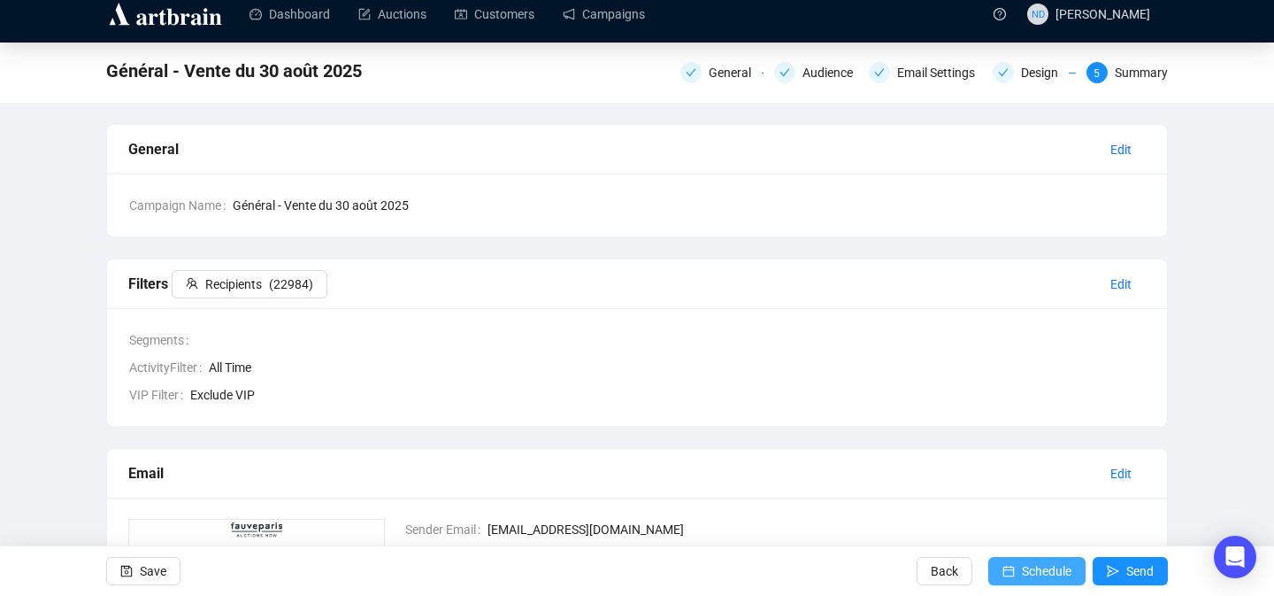
click at [1003, 573] on icon "calendar" at bounding box center [1009, 571] width 12 height 12
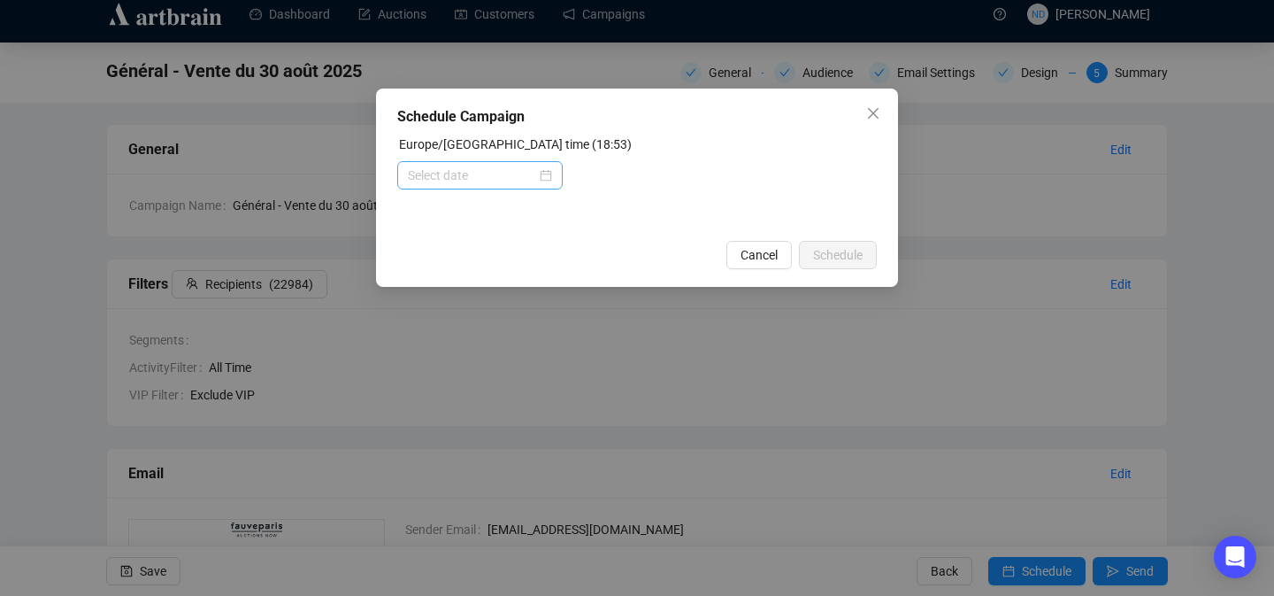
click at [544, 172] on div at bounding box center [480, 174] width 144 height 19
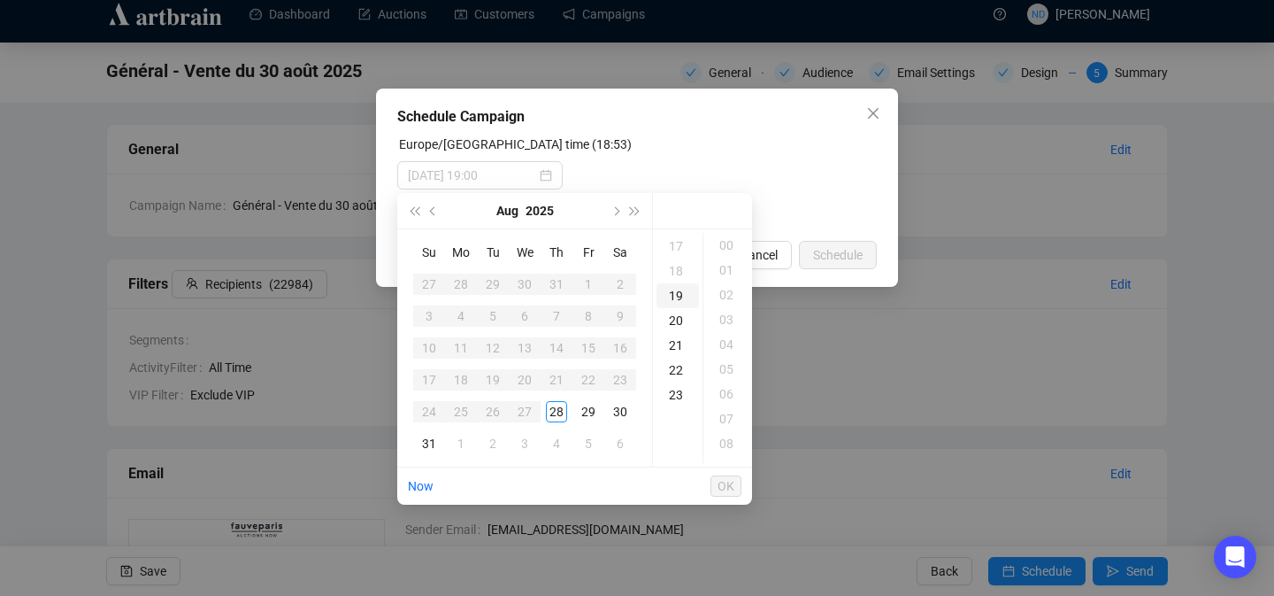
click at [673, 301] on div "19" at bounding box center [678, 295] width 42 height 25
click at [726, 429] on div "30" at bounding box center [728, 435] width 42 height 25
type input "2025-08-28 19:30"
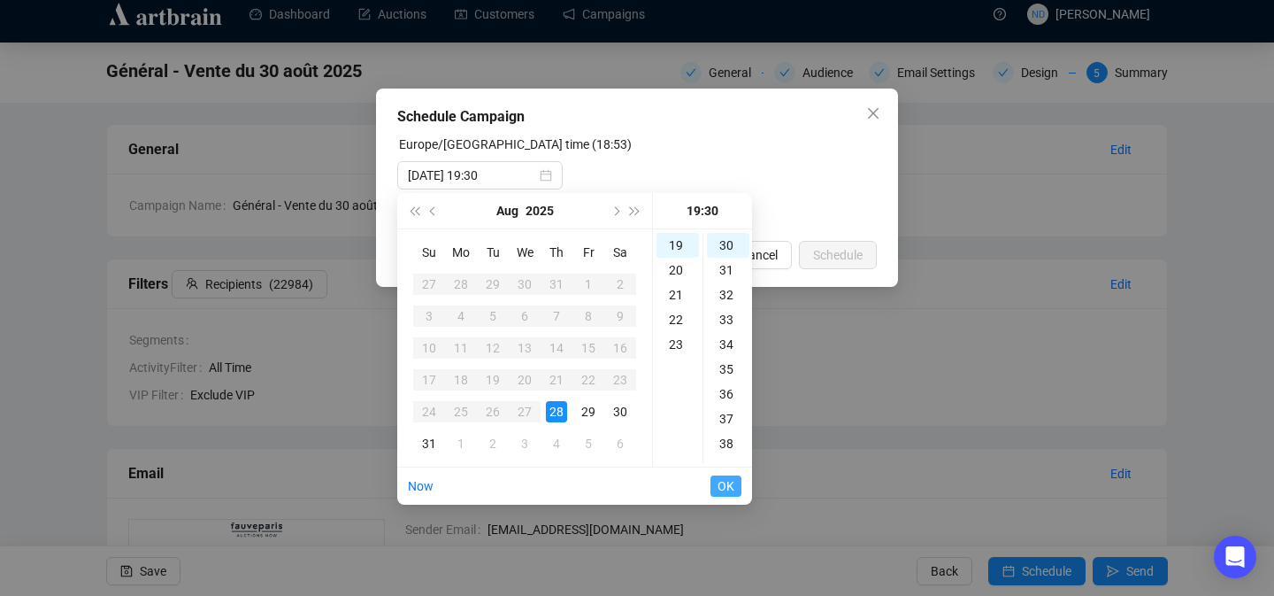
click at [720, 491] on span "OK" at bounding box center [726, 486] width 17 height 34
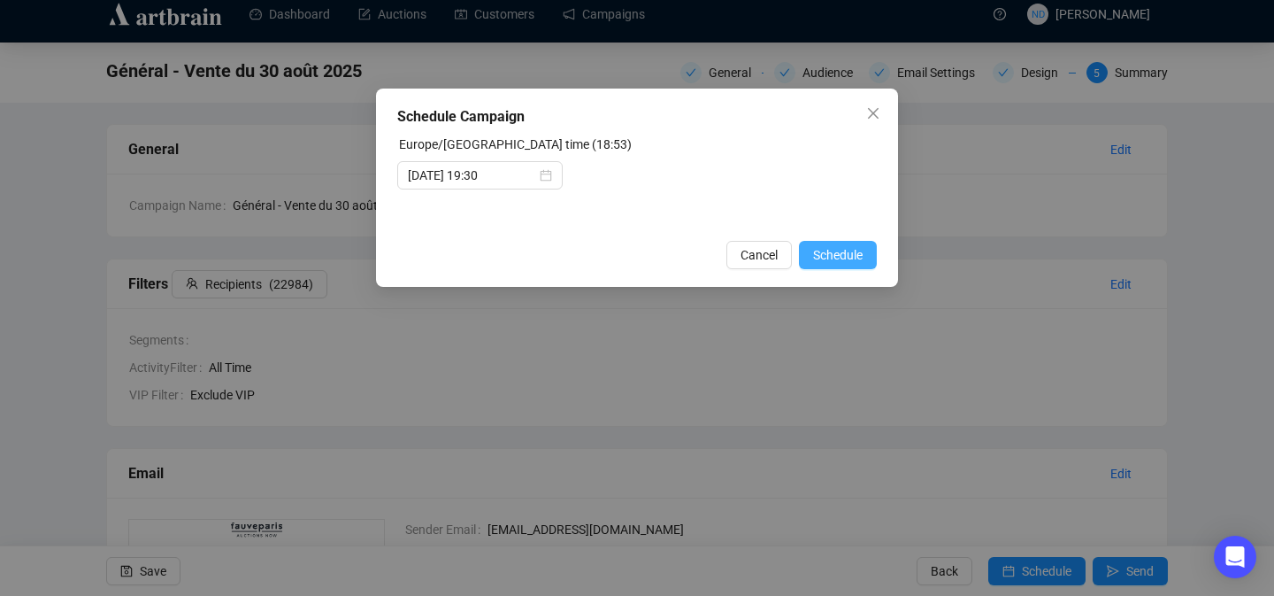
click at [818, 248] on span "Schedule" at bounding box center [838, 254] width 50 height 19
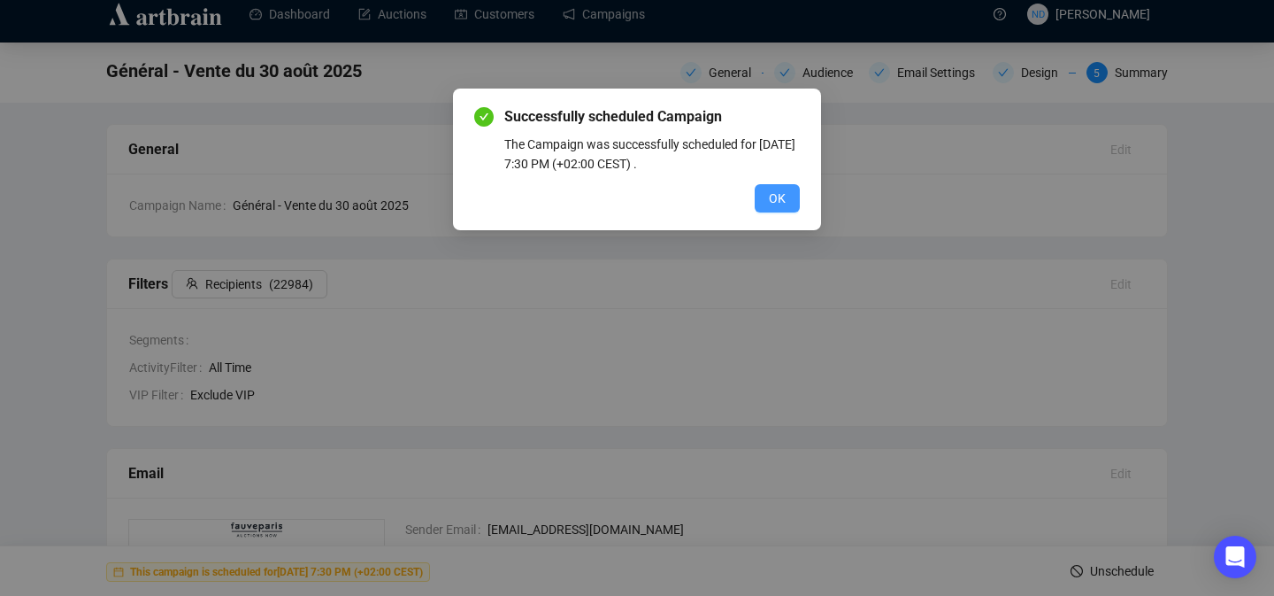
click at [780, 211] on button "OK" at bounding box center [777, 198] width 45 height 28
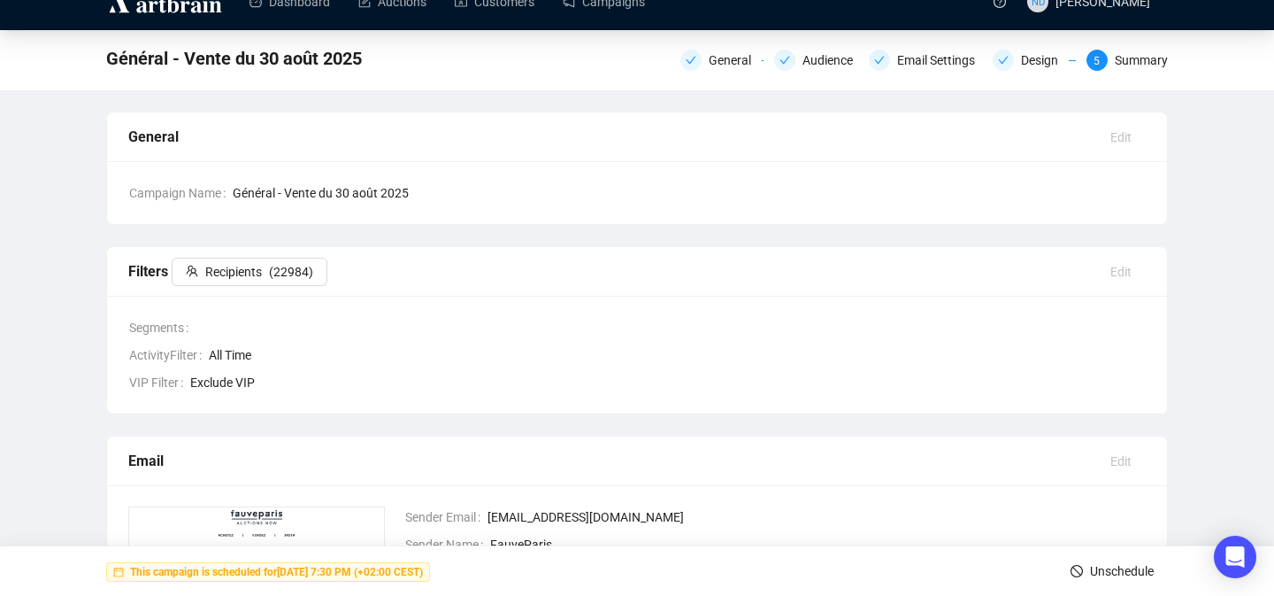
scroll to position [0, 0]
